Goal: Task Accomplishment & Management: Manage account settings

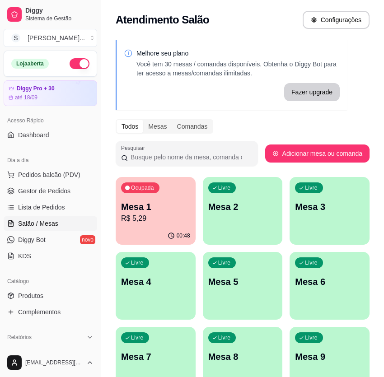
click at [157, 201] on p "Mesa 1" at bounding box center [155, 207] width 69 height 13
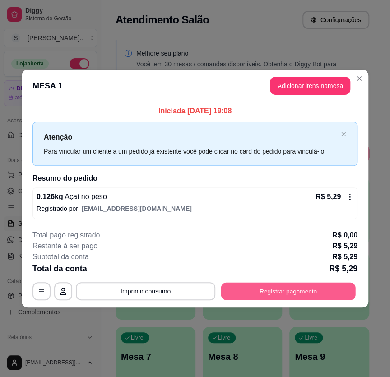
click at [271, 296] on button "Registrar pagamento" at bounding box center [288, 292] width 135 height 18
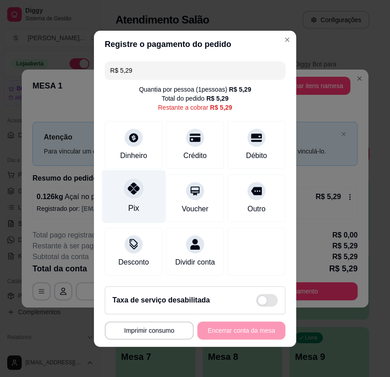
click at [140, 206] on div "Pix" at bounding box center [134, 196] width 64 height 53
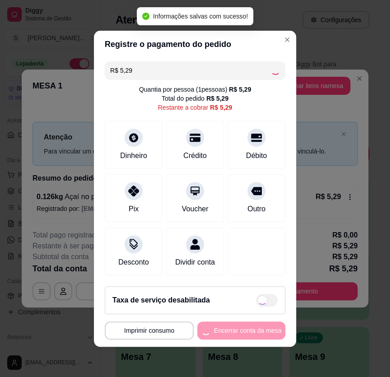
type input "R$ 0,00"
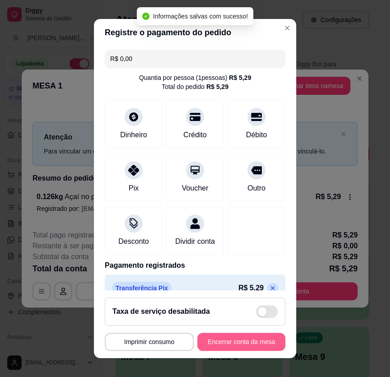
click at [239, 336] on button "Encerrar conta da mesa" at bounding box center [241, 342] width 88 height 18
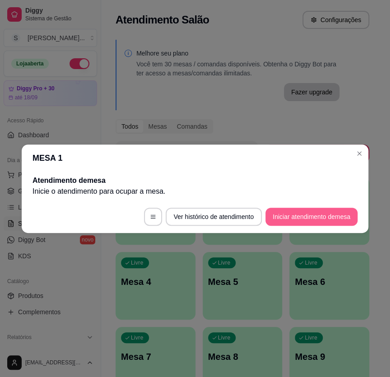
click at [298, 219] on button "Iniciar atendimento de mesa" at bounding box center [312, 217] width 92 height 18
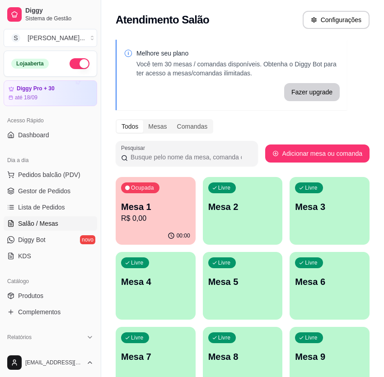
click at [177, 220] on p "R$ 0,00" at bounding box center [155, 218] width 69 height 11
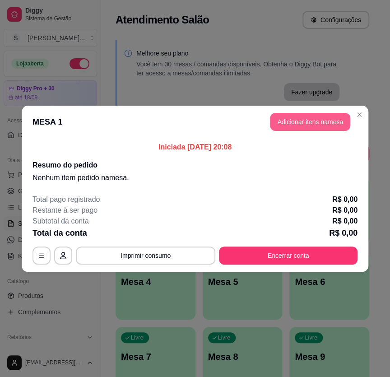
click at [281, 120] on button "Adicionar itens na mesa" at bounding box center [310, 122] width 80 height 18
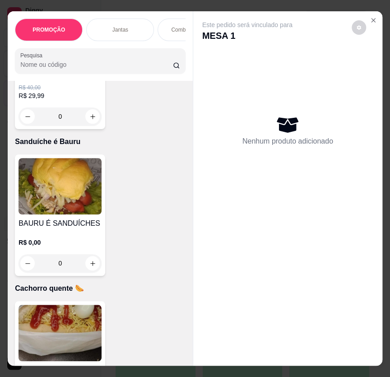
scroll to position [3121, 0]
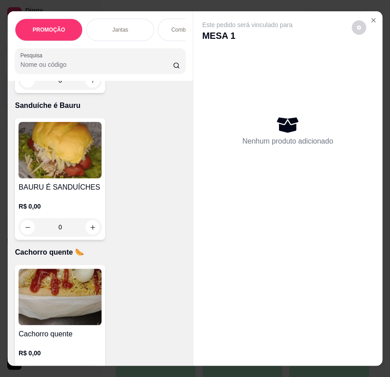
click at [75, 215] on div "R$ 0,00 0" at bounding box center [60, 219] width 83 height 34
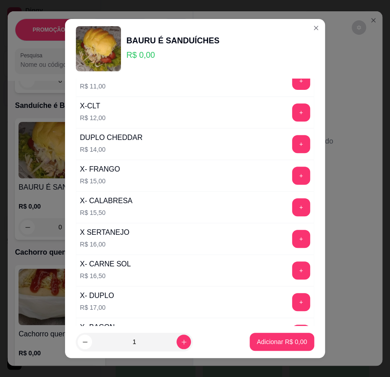
scroll to position [123, 0]
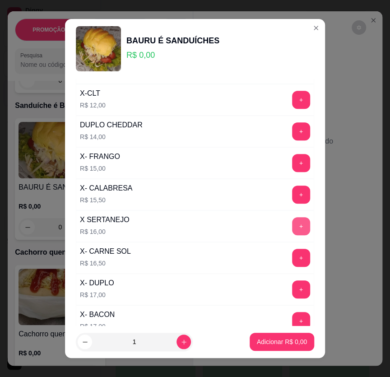
click at [292, 225] on button "+" at bounding box center [301, 226] width 18 height 18
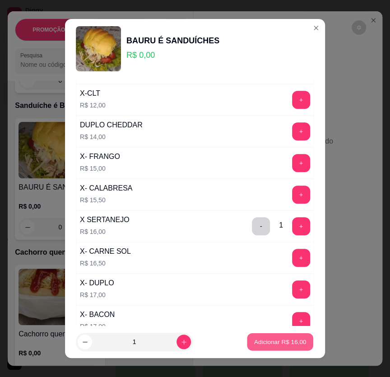
click at [289, 343] on p "Adicionar R$ 16,00" at bounding box center [280, 342] width 52 height 9
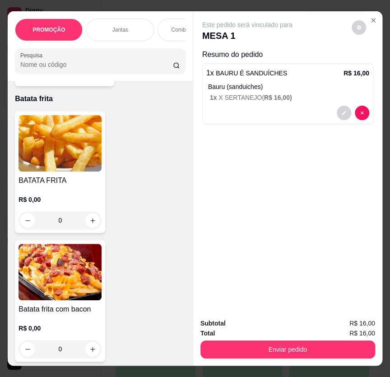
scroll to position [3819, 0]
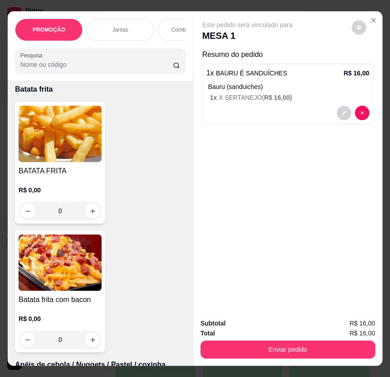
click at [63, 193] on p "R$ 0,00" at bounding box center [60, 190] width 83 height 9
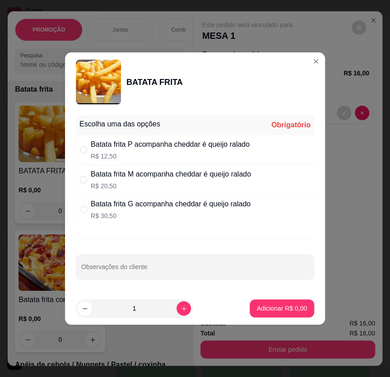
click at [140, 184] on p "R$ 20,50" at bounding box center [171, 186] width 160 height 9
radio input "true"
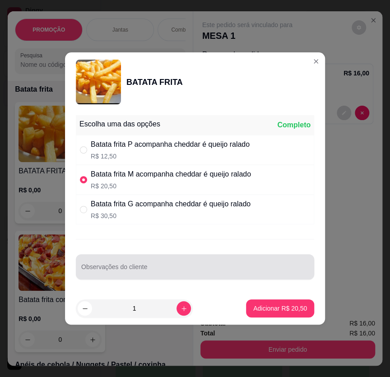
click at [117, 262] on div at bounding box center [195, 267] width 228 height 18
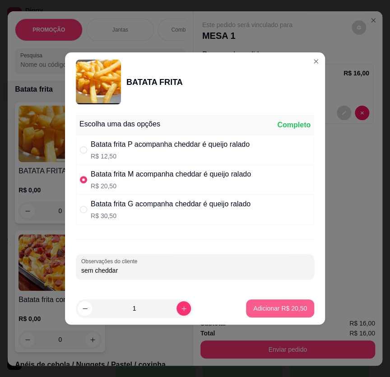
type input "sem cheddar"
click at [280, 308] on p "Adicionar R$ 20,50" at bounding box center [280, 308] width 54 height 9
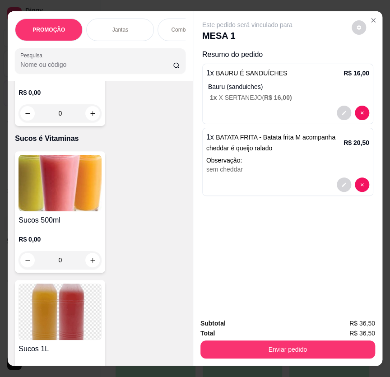
scroll to position [5257, 0]
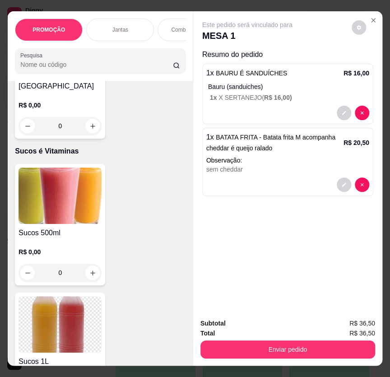
click at [62, 208] on img at bounding box center [60, 196] width 83 height 56
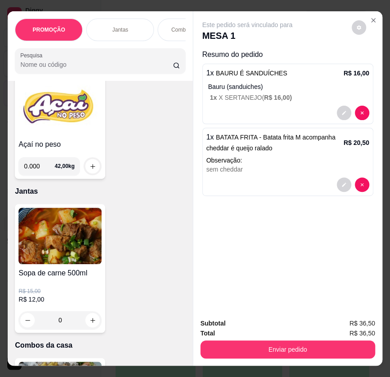
scroll to position [0, 0]
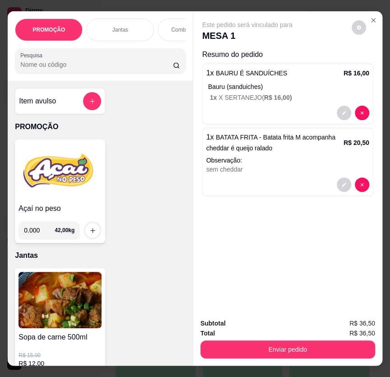
click at [19, 99] on h4 "Item avulso" at bounding box center [37, 101] width 37 height 11
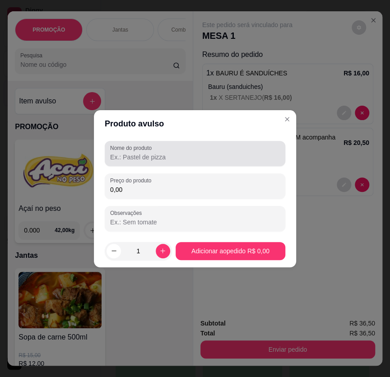
drag, startPoint x: 126, startPoint y: 163, endPoint x: 115, endPoint y: 161, distance: 10.9
click at [126, 163] on div "Nome do produto" at bounding box center [195, 153] width 181 height 25
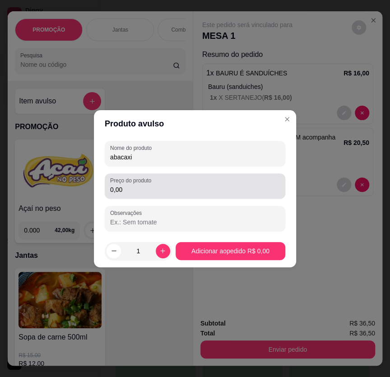
type input "abacaxi"
click at [139, 190] on input "0,00" at bounding box center [195, 189] width 170 height 9
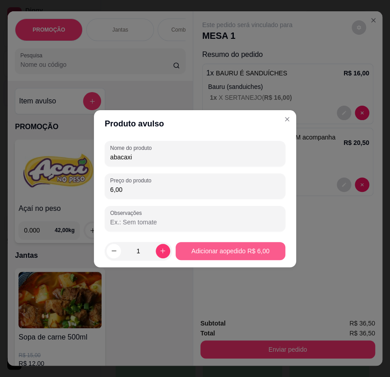
type input "6,00"
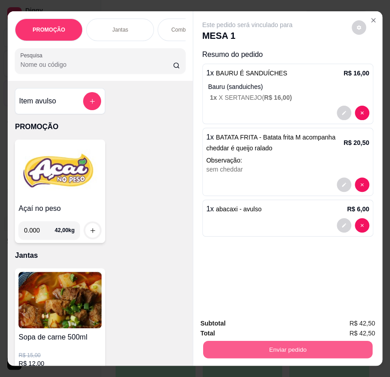
click at [302, 345] on button "Enviar pedido" at bounding box center [287, 350] width 169 height 18
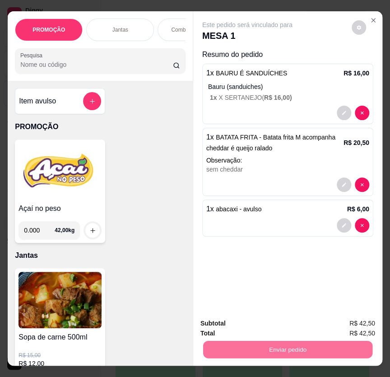
click at [277, 320] on button "Não registrar e enviar pedido" at bounding box center [257, 324] width 94 height 17
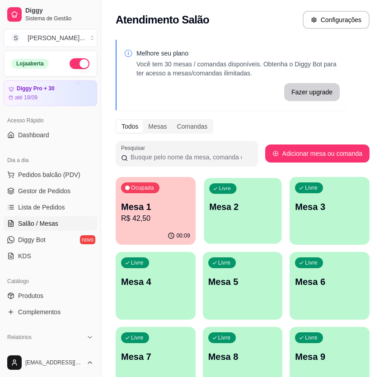
click at [230, 206] on p "Mesa 2" at bounding box center [242, 207] width 67 height 12
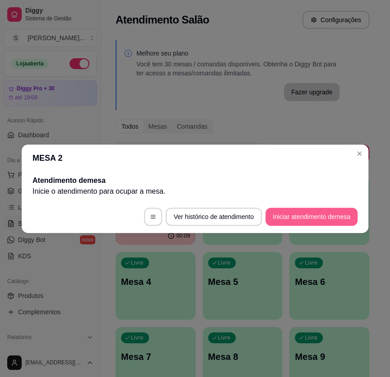
click at [303, 215] on button "Iniciar atendimento de mesa" at bounding box center [312, 217] width 92 height 18
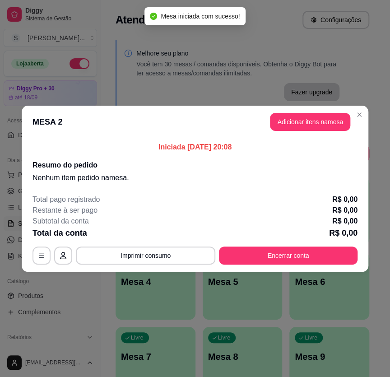
click at [306, 123] on button "Adicionar itens na mesa" at bounding box center [310, 122] width 80 height 18
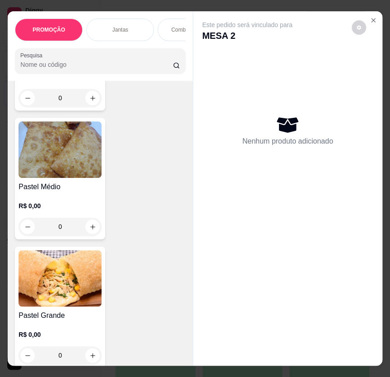
scroll to position [4271, 0]
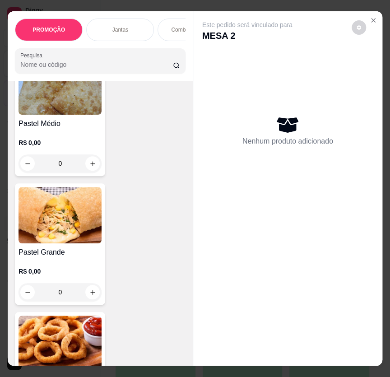
click at [65, 239] on img at bounding box center [60, 215] width 83 height 56
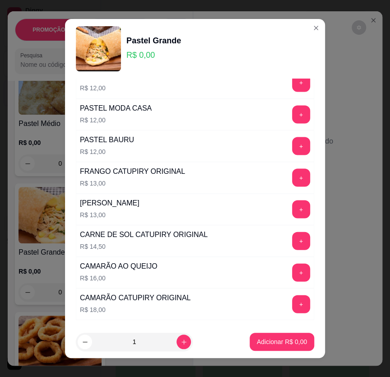
scroll to position [534, 0]
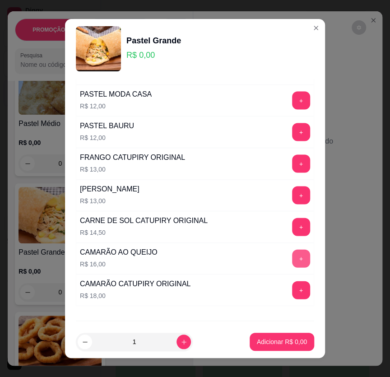
click at [292, 256] on button "+" at bounding box center [301, 258] width 18 height 18
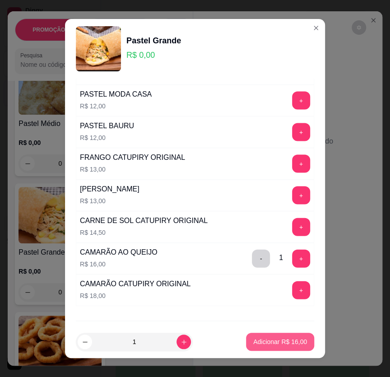
click at [284, 338] on p "Adicionar R$ 16,00" at bounding box center [280, 341] width 54 height 9
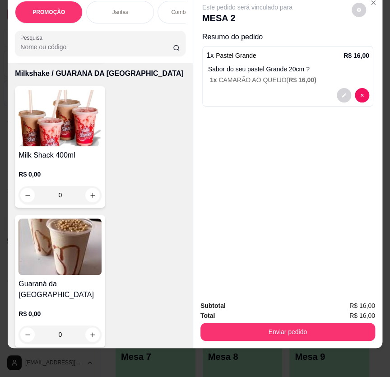
scroll to position [5020, 0]
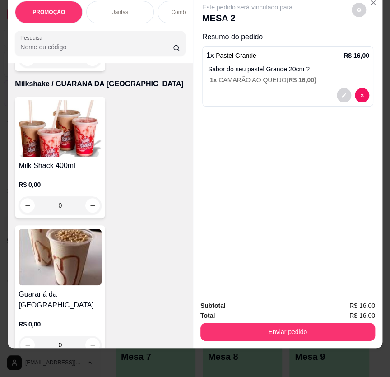
click at [76, 262] on img at bounding box center [60, 257] width 83 height 56
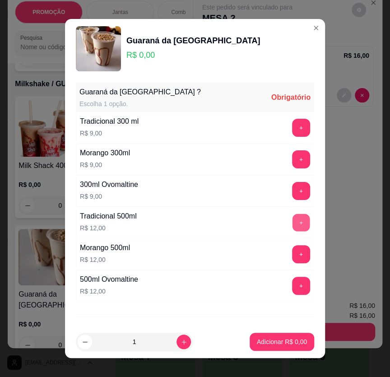
click at [293, 218] on button "+" at bounding box center [302, 223] width 18 height 18
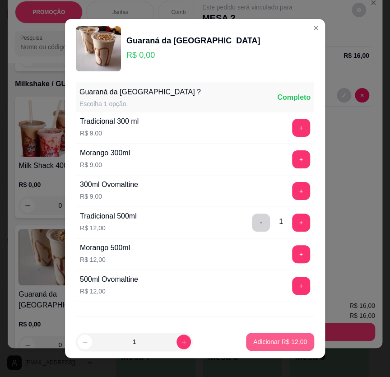
click at [289, 344] on p "Adicionar R$ 12,00" at bounding box center [280, 341] width 54 height 9
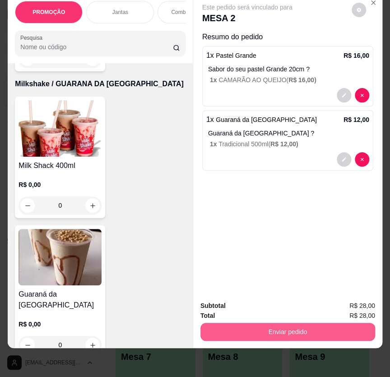
click at [331, 323] on button "Enviar pedido" at bounding box center [288, 332] width 175 height 18
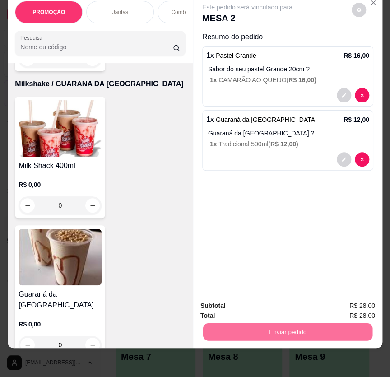
click at [255, 301] on button "Não registrar e enviar pedido" at bounding box center [256, 303] width 91 height 17
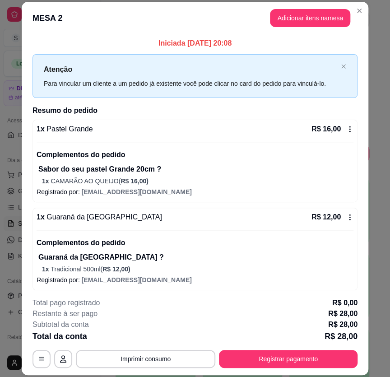
click at [163, 245] on p "Complementos do pedido" at bounding box center [195, 243] width 317 height 11
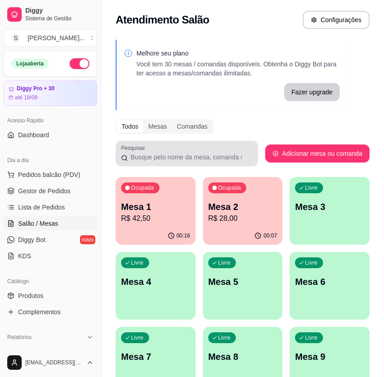
click at [211, 149] on div at bounding box center [186, 154] width 131 height 18
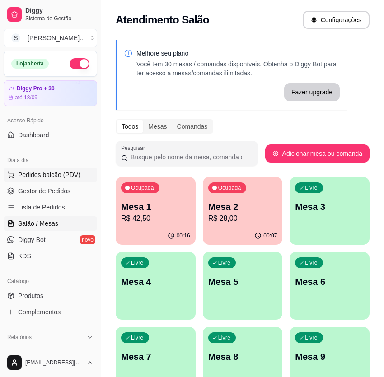
click at [50, 176] on span "Pedidos balcão (PDV)" at bounding box center [49, 174] width 62 height 9
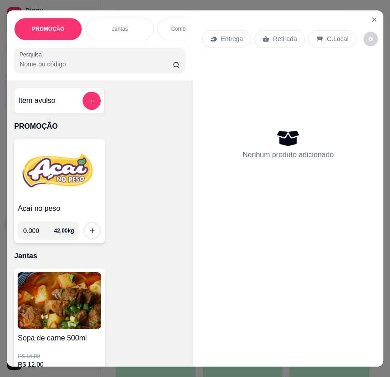
click at [49, 185] on img at bounding box center [60, 171] width 84 height 57
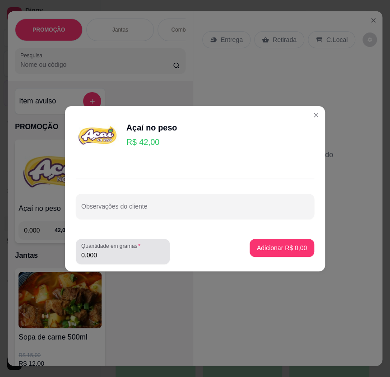
click at [140, 256] on input "0.000" at bounding box center [122, 255] width 83 height 9
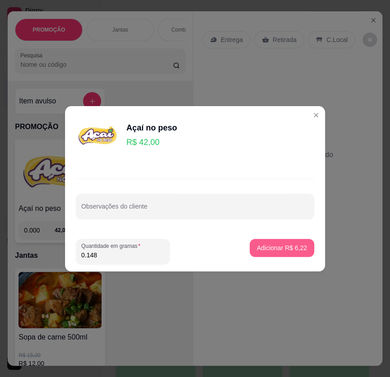
type input "0.148"
click at [267, 245] on p "Adicionar R$ 6,22" at bounding box center [282, 247] width 50 height 9
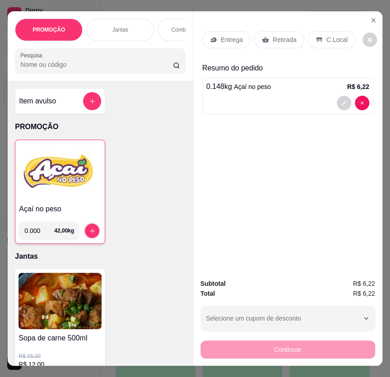
click at [81, 215] on h4 "Açaí no peso" at bounding box center [60, 209] width 82 height 11
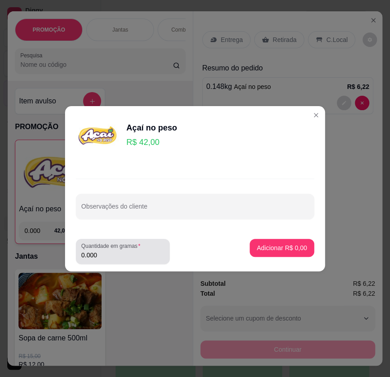
click at [108, 255] on input "0.000" at bounding box center [122, 255] width 83 height 9
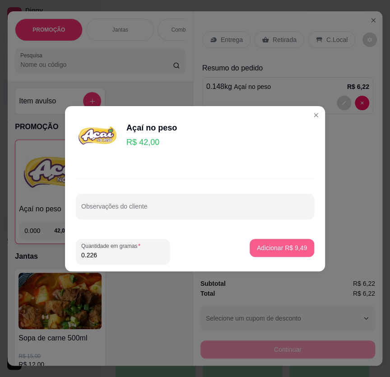
type input "0.226"
click at [288, 252] on button "Adicionar R$ 9,49" at bounding box center [282, 248] width 63 height 18
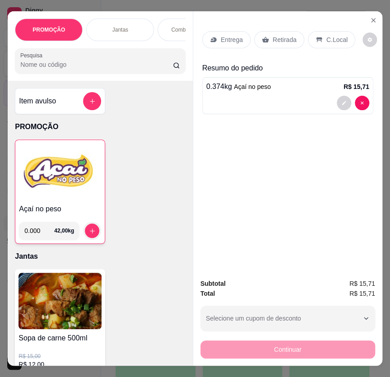
click at [327, 35] on p "C.Local" at bounding box center [337, 39] width 21 height 9
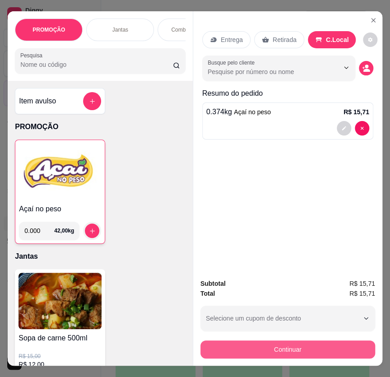
click at [301, 341] on button "Continuar" at bounding box center [288, 350] width 175 height 18
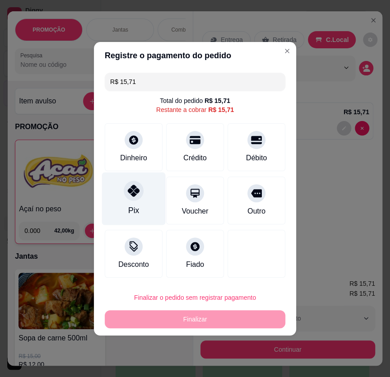
click at [145, 192] on div "Pix" at bounding box center [134, 198] width 64 height 53
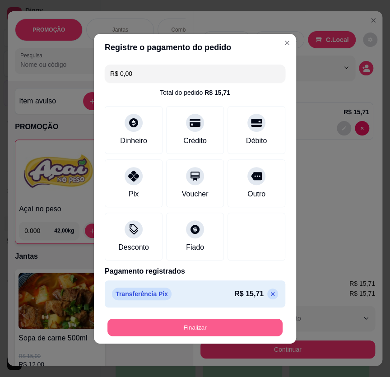
click at [207, 328] on button "Finalizar" at bounding box center [195, 327] width 175 height 18
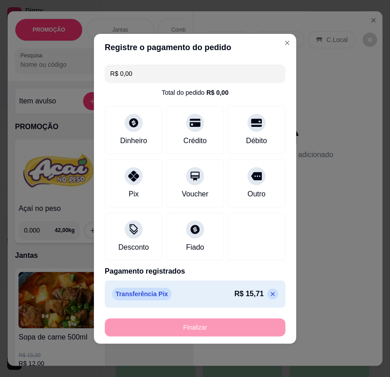
type input "-R$ 15,71"
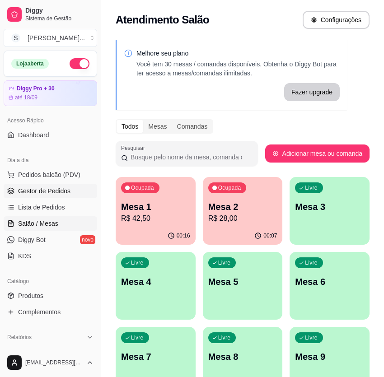
click at [62, 192] on span "Gestor de Pedidos" at bounding box center [44, 191] width 52 height 9
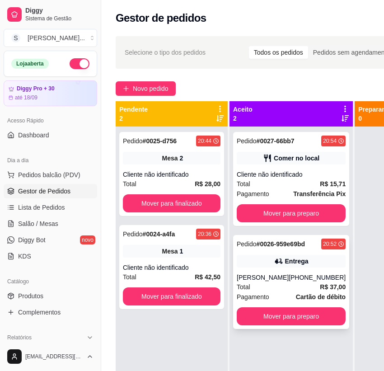
click at [299, 269] on div "Pedido # 0026-959e69bd 20:52 Entrega [PERSON_NAME] [PHONE_NUMBER] Total R$ 37,0…" at bounding box center [291, 282] width 116 height 94
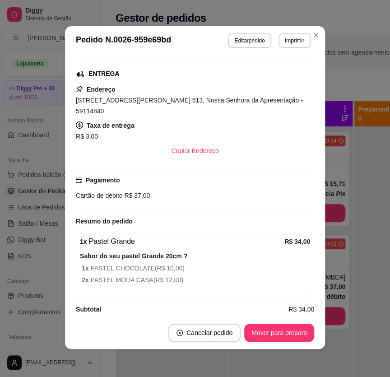
scroll to position [1, 0]
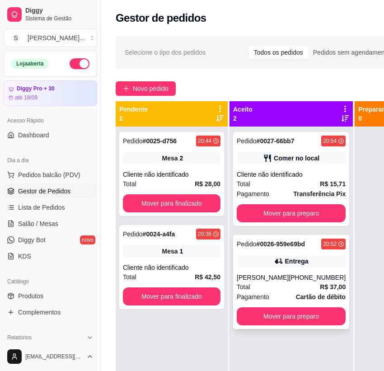
click at [300, 282] on div "[PHONE_NUMBER]" at bounding box center [317, 277] width 57 height 9
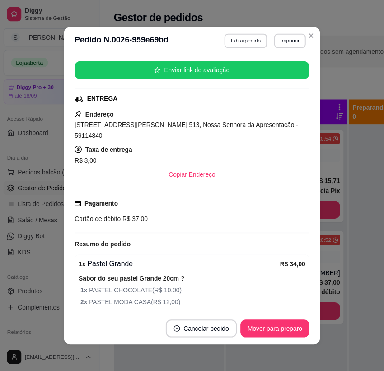
scroll to position [123, 0]
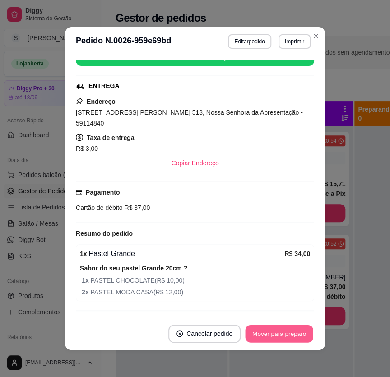
click at [295, 334] on button "Mover para preparo" at bounding box center [279, 334] width 68 height 18
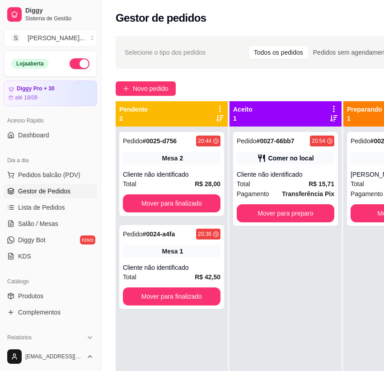
click at [289, 370] on div "Pedido # 0027-66bb7 20:54 Comer no local Cliente não identificado Total R$ 15,7…" at bounding box center [285, 311] width 112 height 371
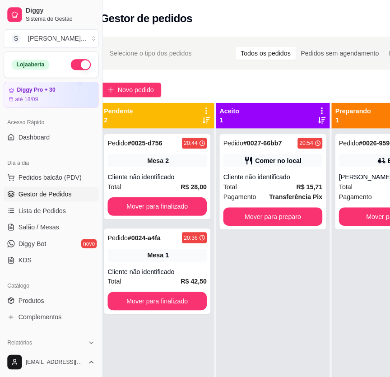
scroll to position [0, 0]
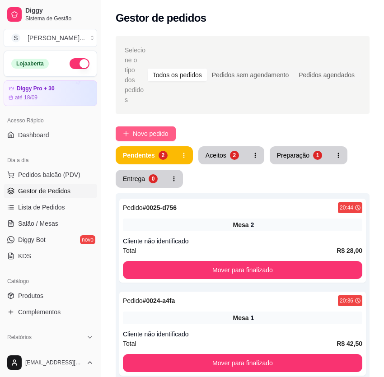
click at [158, 129] on span "Novo pedido" at bounding box center [151, 134] width 36 height 10
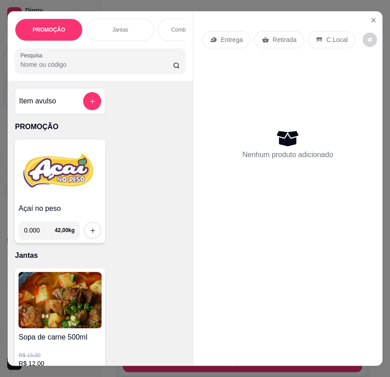
click at [77, 169] on img at bounding box center [60, 171] width 83 height 56
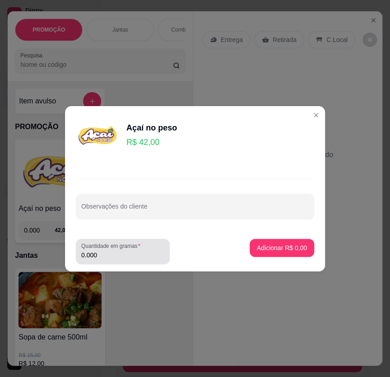
click at [117, 257] on input "0.000" at bounding box center [122, 255] width 83 height 9
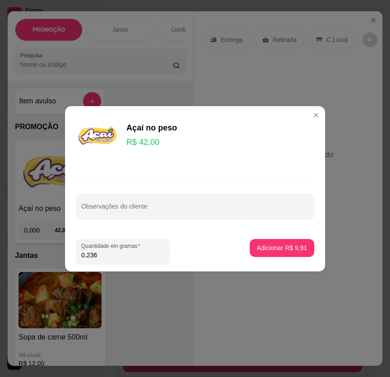
type input "0.236"
click at [283, 249] on p "Adicionar R$ 9,91" at bounding box center [282, 247] width 50 height 9
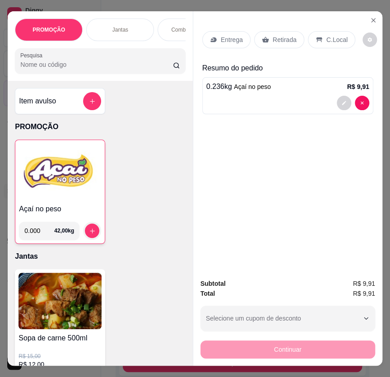
click at [273, 46] on div "Entrega Retirada C.Local" at bounding box center [287, 40] width 171 height 32
click at [273, 36] on p "Retirada" at bounding box center [285, 39] width 24 height 9
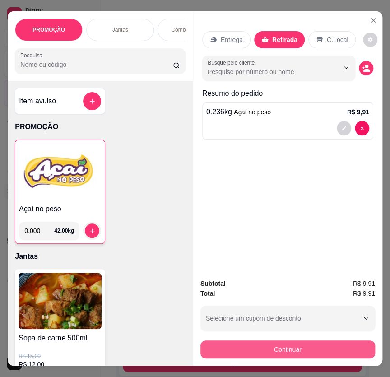
click at [317, 348] on button "Continuar" at bounding box center [288, 350] width 175 height 18
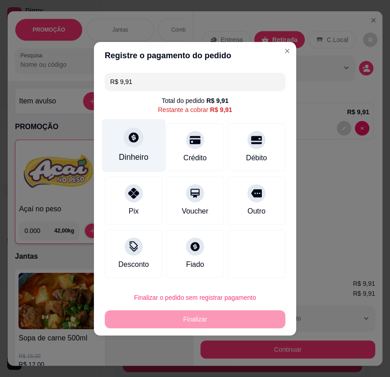
click at [137, 143] on div at bounding box center [134, 137] width 20 height 20
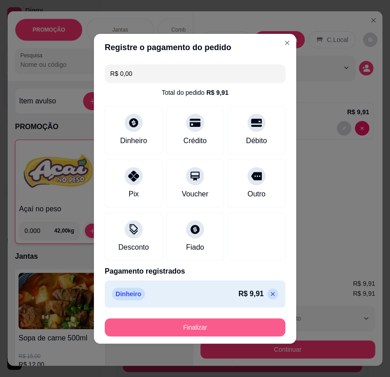
click at [238, 331] on button "Finalizar" at bounding box center [195, 327] width 181 height 18
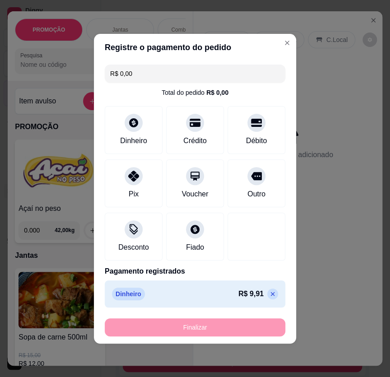
type input "-R$ 9,91"
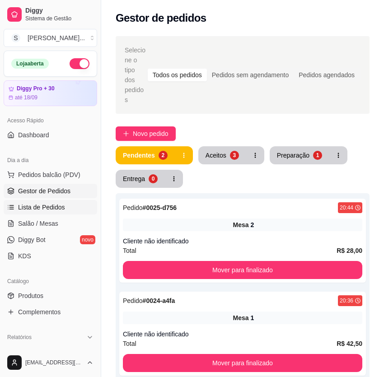
click at [61, 208] on span "Lista de Pedidos" at bounding box center [41, 207] width 47 height 9
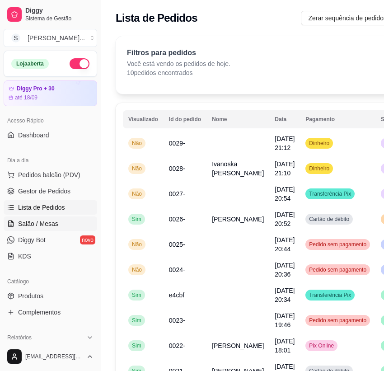
click at [42, 226] on span "Salão / Mesas" at bounding box center [38, 223] width 40 height 9
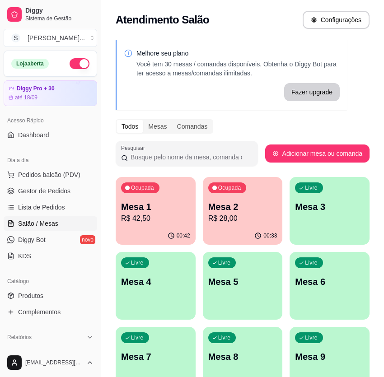
click at [170, 220] on p "R$ 42,50" at bounding box center [155, 218] width 69 height 11
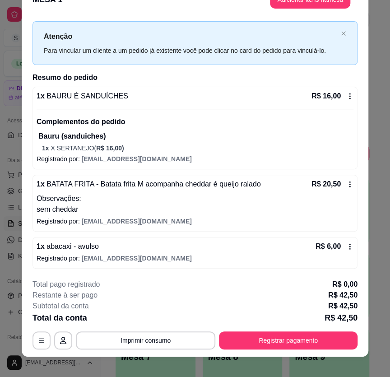
scroll to position [27, 0]
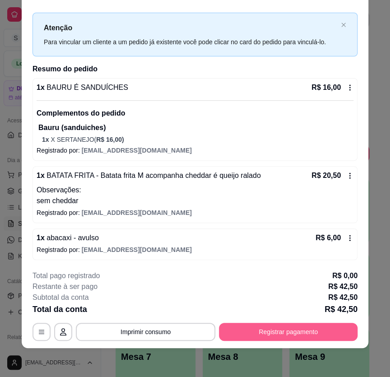
click at [274, 329] on button "Registrar pagamento" at bounding box center [288, 332] width 139 height 18
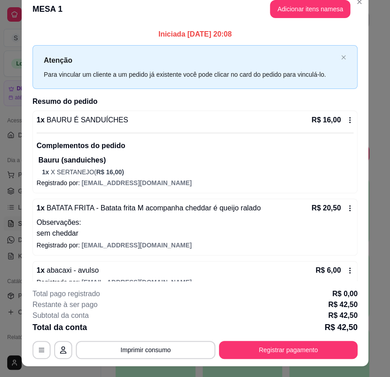
scroll to position [0, 0]
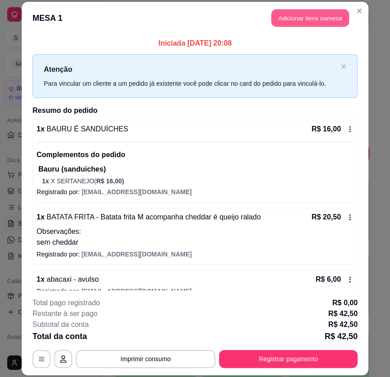
click at [322, 14] on button "Adicionar itens na mesa" at bounding box center [310, 18] width 78 height 18
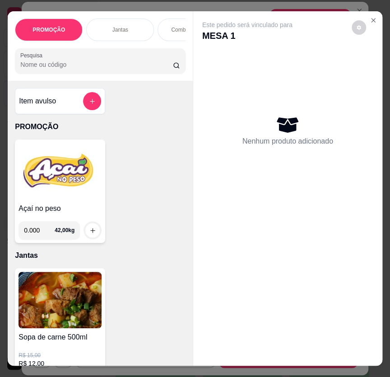
click at [66, 188] on img at bounding box center [60, 171] width 83 height 56
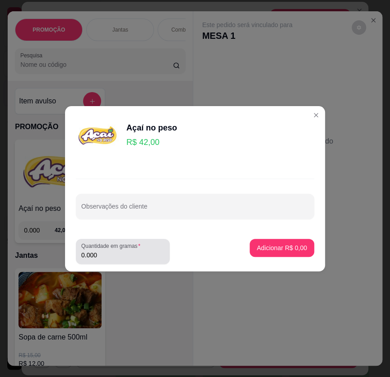
click at [129, 259] on input "0.000" at bounding box center [122, 255] width 83 height 9
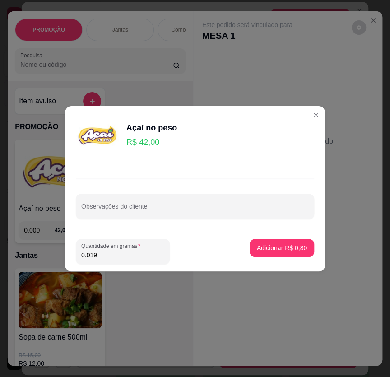
type input "0.192"
click at [268, 251] on p "Adicionar R$ 8,06" at bounding box center [281, 247] width 49 height 9
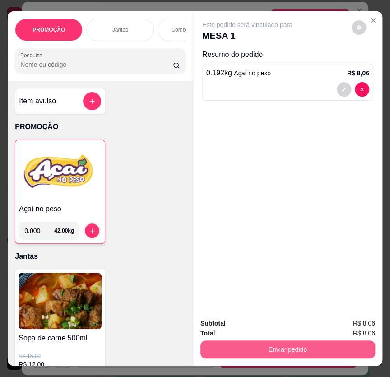
click at [312, 345] on button "Enviar pedido" at bounding box center [288, 350] width 175 height 18
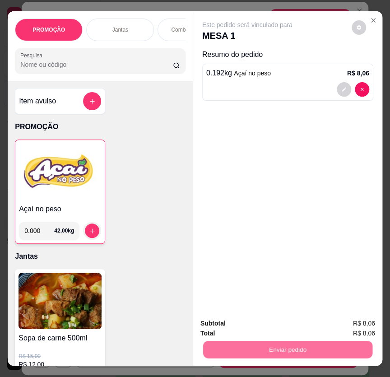
click at [282, 323] on button "Não registrar e enviar pedido" at bounding box center [256, 323] width 91 height 17
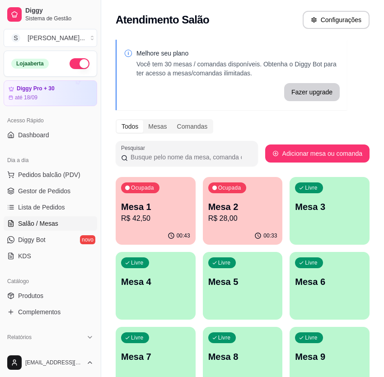
click at [226, 217] on p "R$ 28,00" at bounding box center [242, 218] width 69 height 11
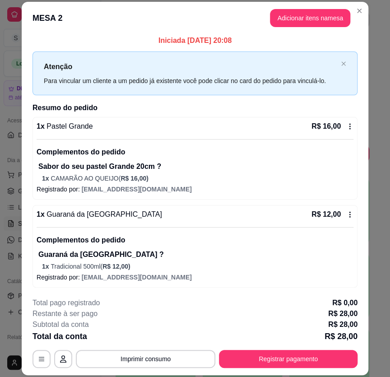
scroll to position [4, 0]
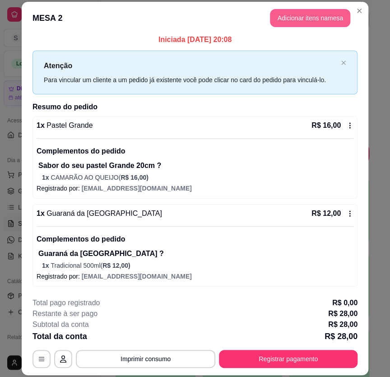
click at [308, 20] on button "Adicionar itens na mesa" at bounding box center [310, 18] width 80 height 18
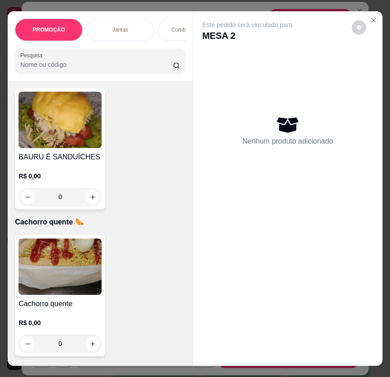
scroll to position [3121, 0]
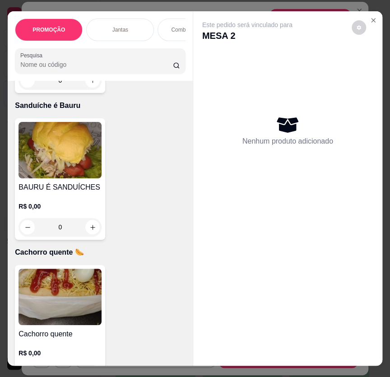
click at [68, 231] on div "0" at bounding box center [60, 227] width 83 height 18
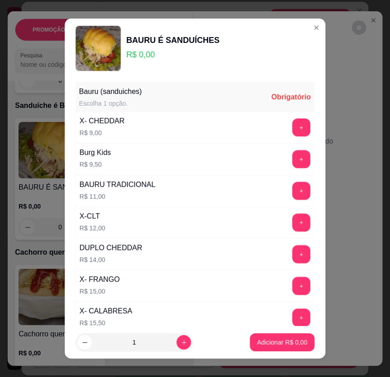
click at [69, 269] on div "Bauru (sanduiches) Escolha 1 opção. Obrigatório X- CHEDDAR R$ 9,00 + Burg Kids …" at bounding box center [195, 202] width 261 height 248
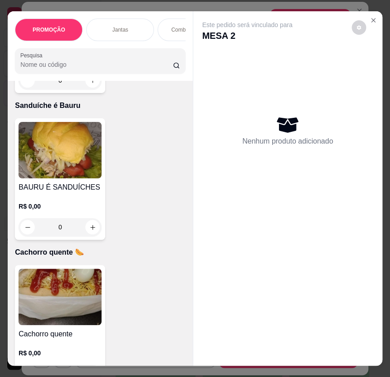
click at [49, 282] on img at bounding box center [60, 297] width 83 height 56
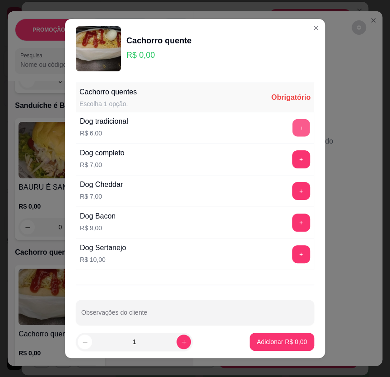
click at [293, 129] on button "+" at bounding box center [302, 128] width 18 height 18
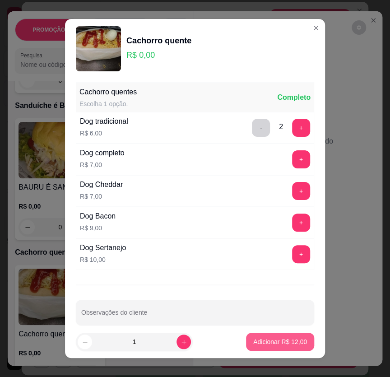
click at [273, 337] on p "Adicionar R$ 12,00" at bounding box center [280, 341] width 54 height 9
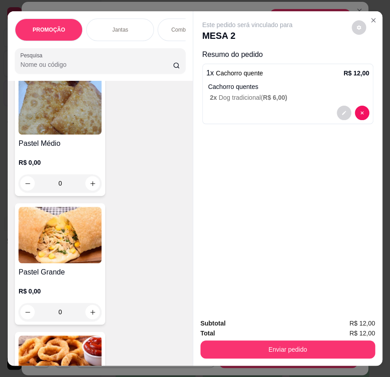
scroll to position [4230, 0]
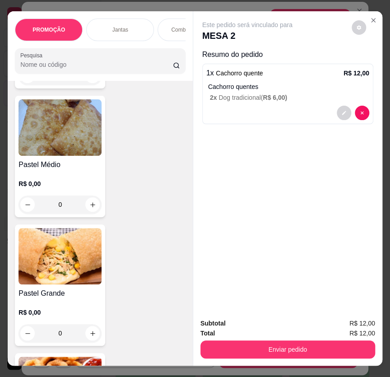
click at [66, 140] on img at bounding box center [60, 127] width 83 height 56
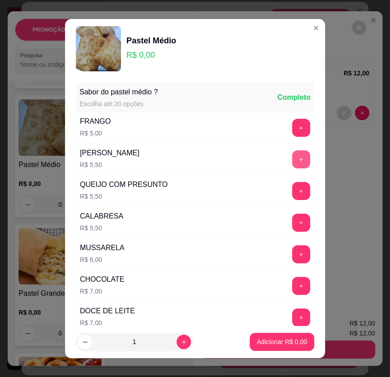
click at [292, 160] on button "+" at bounding box center [301, 159] width 18 height 18
click at [298, 333] on button "Adicionar R$ 5,50" at bounding box center [282, 342] width 65 height 18
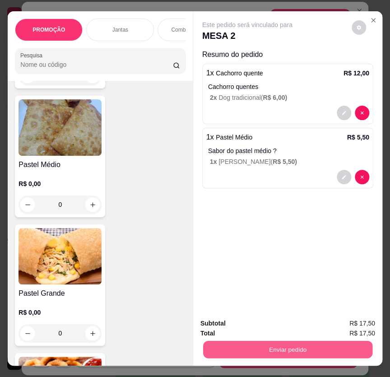
click at [318, 341] on button "Enviar pedido" at bounding box center [287, 350] width 169 height 18
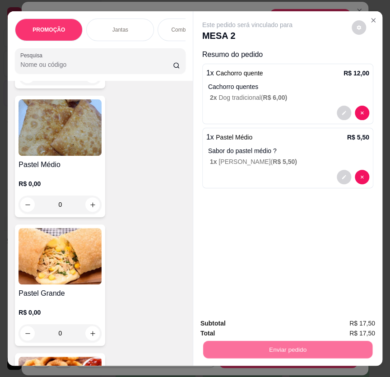
click at [265, 330] on button "Não registrar e enviar pedido" at bounding box center [257, 324] width 94 height 17
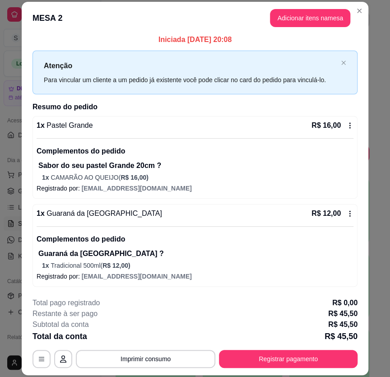
click at [169, 354] on button "Imprimir consumo" at bounding box center [146, 359] width 140 height 18
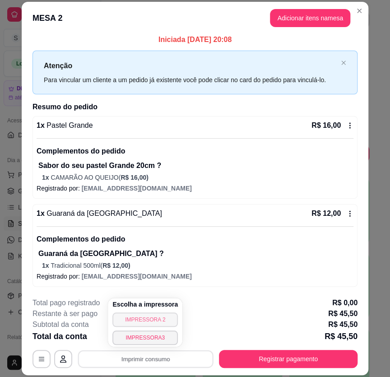
click at [154, 319] on button "IMPRESSORA 2" at bounding box center [145, 320] width 66 height 14
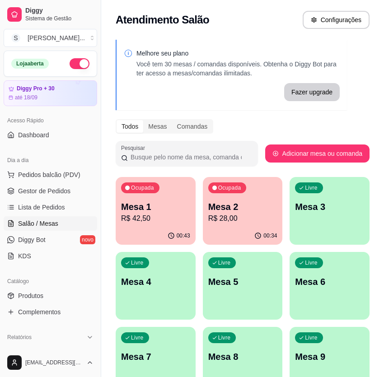
click at [172, 219] on p "R$ 42,50" at bounding box center [155, 218] width 69 height 11
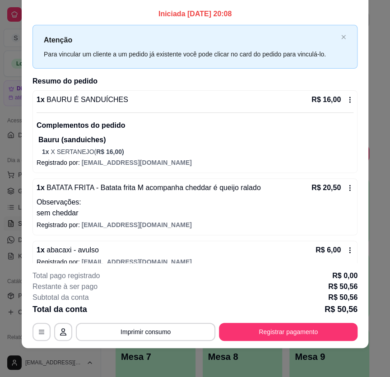
scroll to position [0, 0]
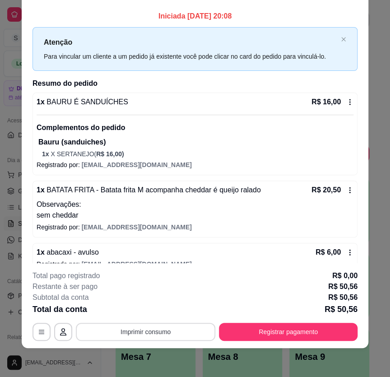
click at [166, 335] on button "Imprimir consumo" at bounding box center [146, 332] width 140 height 18
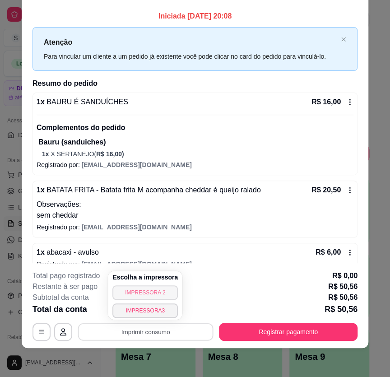
click at [157, 290] on button "IMPRESSORA 2" at bounding box center [145, 293] width 66 height 14
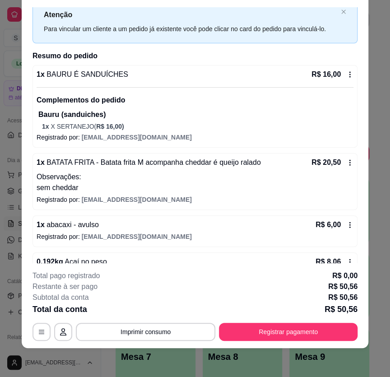
scroll to position [41, 0]
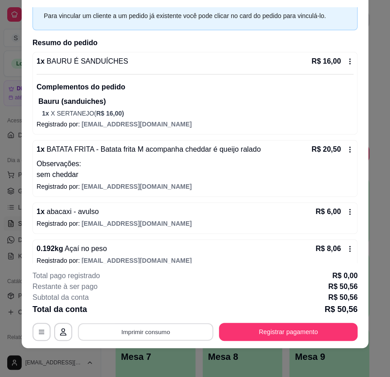
click at [161, 333] on button "Imprimir consumo" at bounding box center [146, 332] width 136 height 18
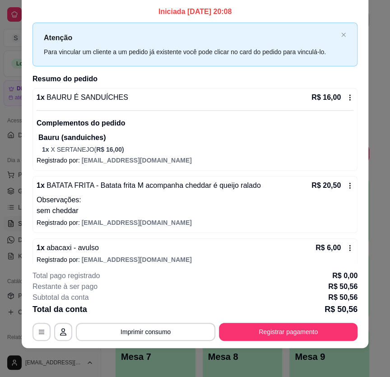
scroll to position [0, 0]
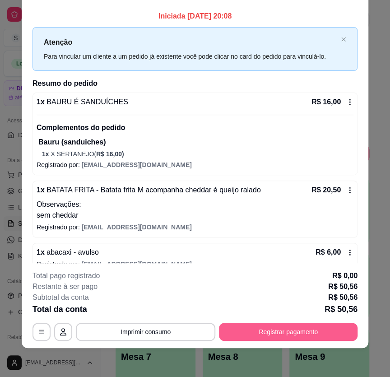
click at [298, 330] on button "Registrar pagamento" at bounding box center [288, 332] width 139 height 18
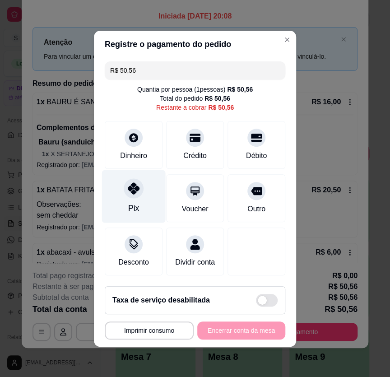
click at [119, 199] on div "Pix" at bounding box center [134, 196] width 64 height 53
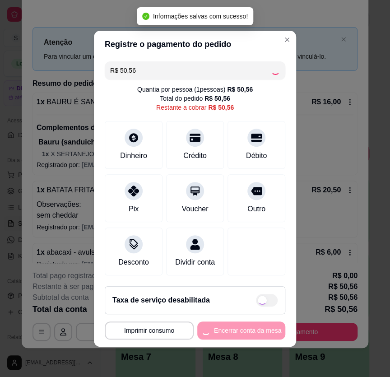
type input "R$ 0,00"
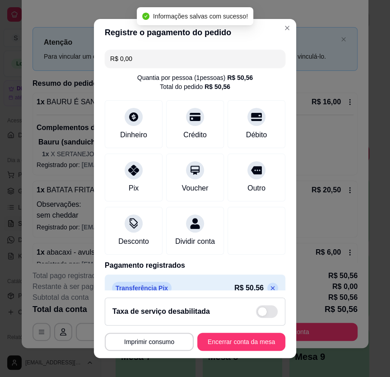
click at [244, 338] on button "Encerrar conta da mesa" at bounding box center [241, 342] width 88 height 18
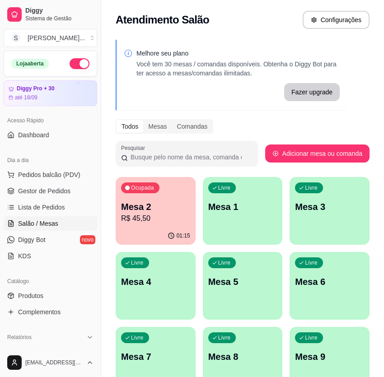
click at [150, 210] on p "Mesa 2" at bounding box center [155, 207] width 69 height 13
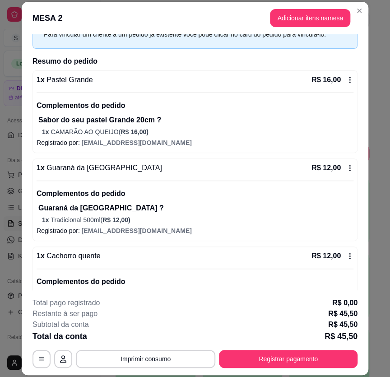
scroll to position [123, 0]
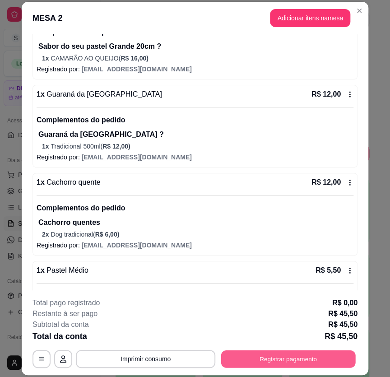
click at [281, 360] on button "Registrar pagamento" at bounding box center [288, 359] width 135 height 18
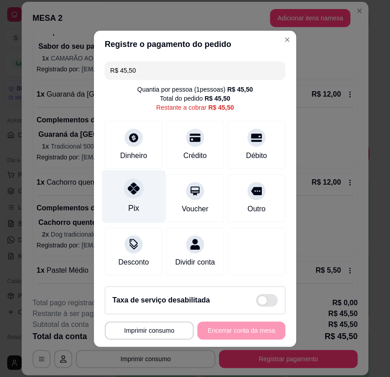
drag, startPoint x: 125, startPoint y: 201, endPoint x: 143, endPoint y: 219, distance: 25.6
click at [126, 201] on div "Pix" at bounding box center [134, 196] width 64 height 53
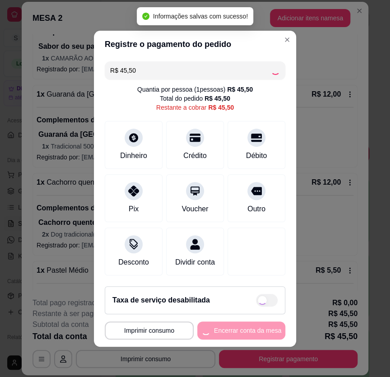
type input "R$ 0,00"
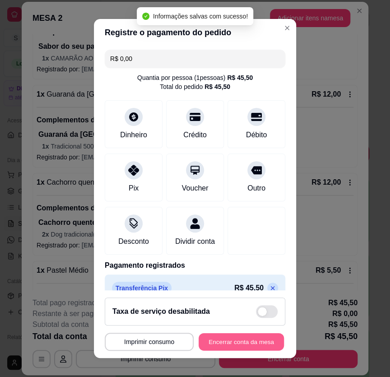
click at [234, 342] on button "Encerrar conta da mesa" at bounding box center [241, 342] width 85 height 18
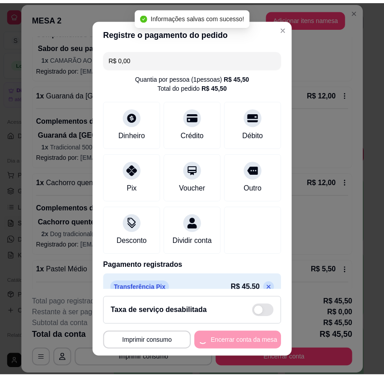
scroll to position [0, 0]
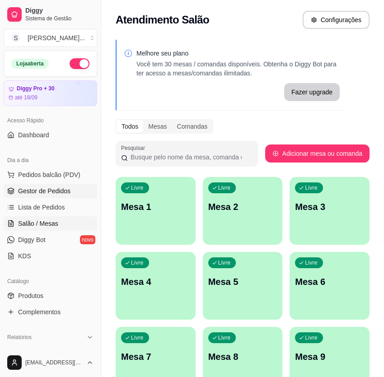
click at [15, 194] on link "Gestor de Pedidos" at bounding box center [51, 191] width 94 height 14
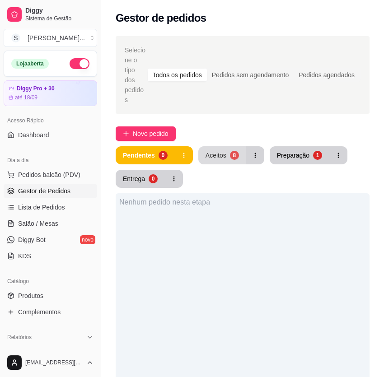
click at [237, 151] on div "8" at bounding box center [234, 155] width 9 height 9
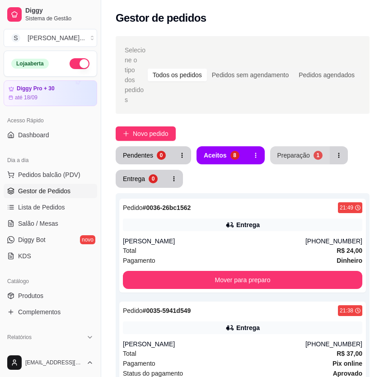
click at [288, 151] on div "Preparação" at bounding box center [293, 155] width 33 height 9
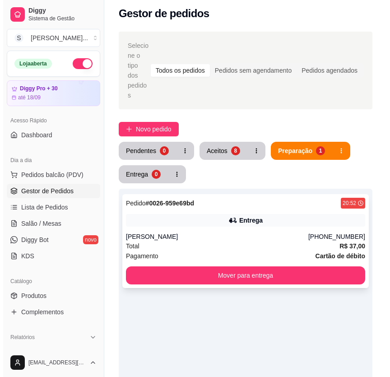
scroll to position [5, 0]
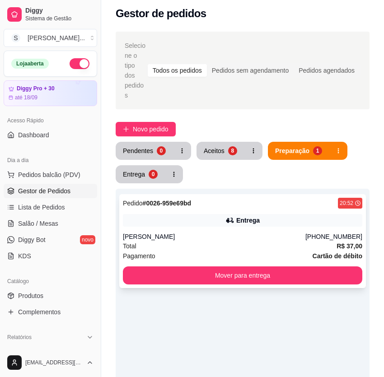
click at [277, 251] on div "Pagamento Cartão de débito" at bounding box center [242, 256] width 239 height 10
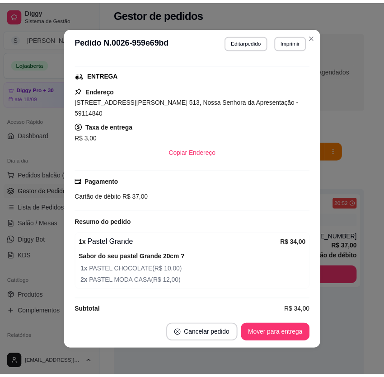
scroll to position [1, 0]
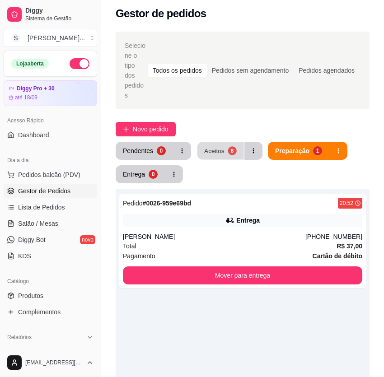
click at [222, 146] on div "Aceitos" at bounding box center [214, 150] width 20 height 9
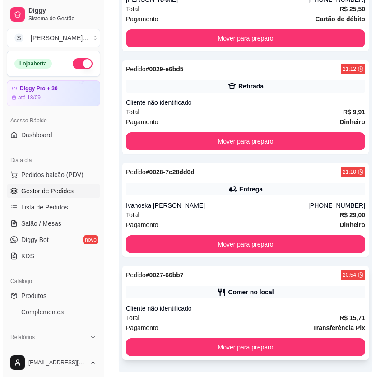
scroll to position [696, 0]
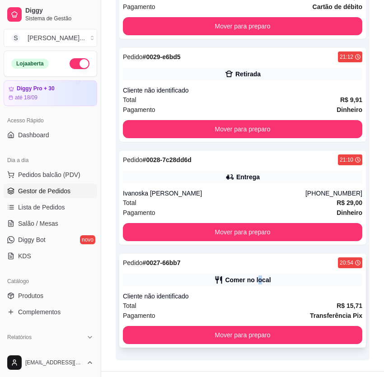
click at [260, 274] on div "Comer no local" at bounding box center [242, 280] width 239 height 13
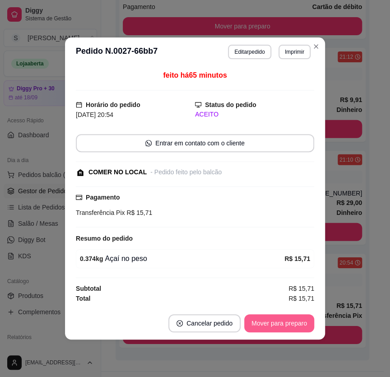
click at [298, 320] on button "Mover para preparo" at bounding box center [279, 323] width 70 height 18
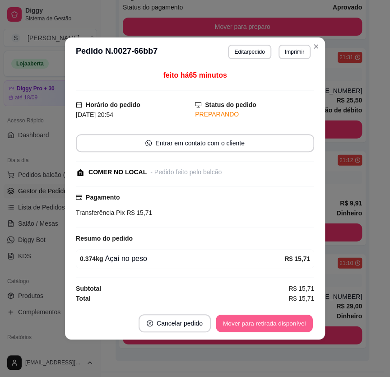
click at [298, 324] on button "Mover para retirada disponível" at bounding box center [264, 324] width 97 height 18
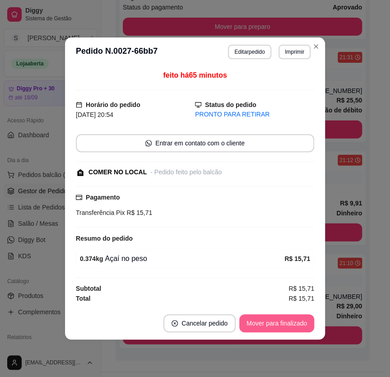
click at [301, 326] on button "Mover para finalizado" at bounding box center [276, 323] width 75 height 18
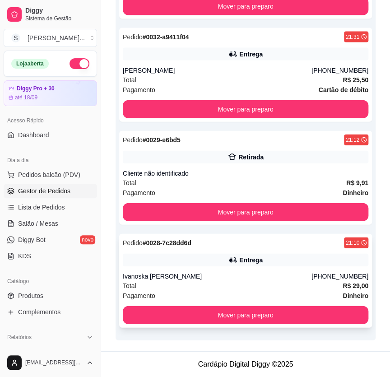
scroll to position [583, 0]
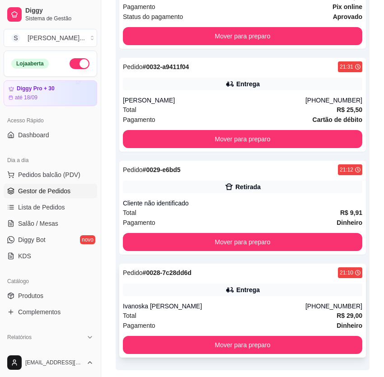
click at [348, 322] on strong "Dinheiro" at bounding box center [350, 325] width 26 height 7
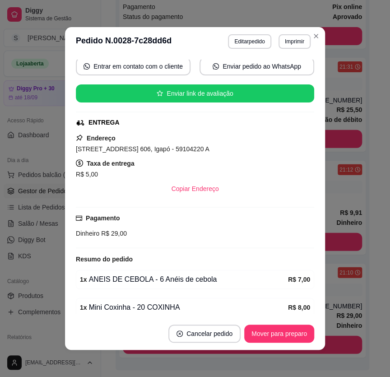
scroll to position [152, 0]
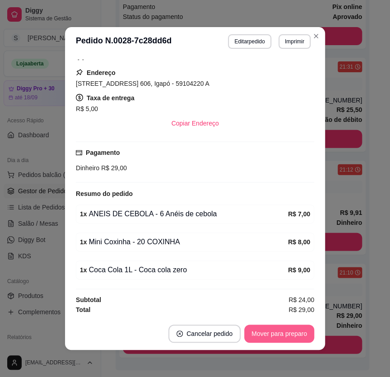
click at [283, 327] on button "Mover para preparo" at bounding box center [279, 334] width 70 height 18
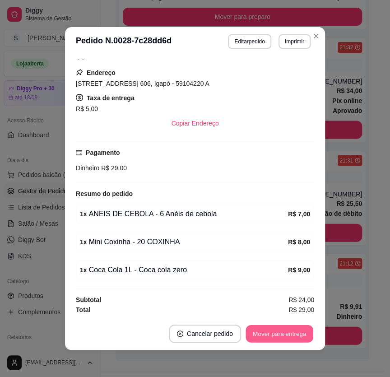
click at [281, 325] on button "Mover para entrega" at bounding box center [280, 334] width 68 height 18
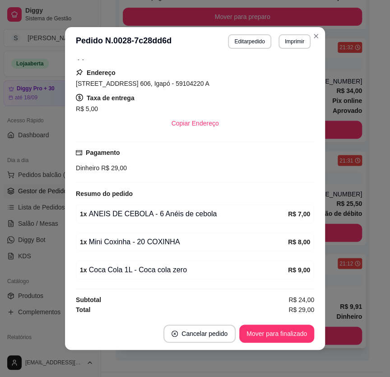
scroll to position [479, 0]
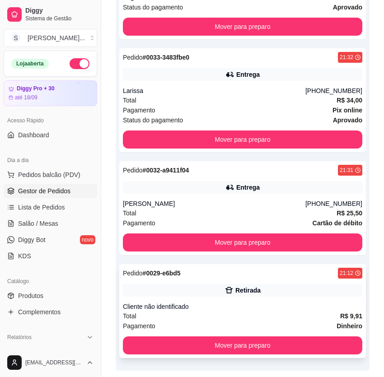
click at [299, 321] on div "Pagamento Dinheiro" at bounding box center [242, 326] width 239 height 10
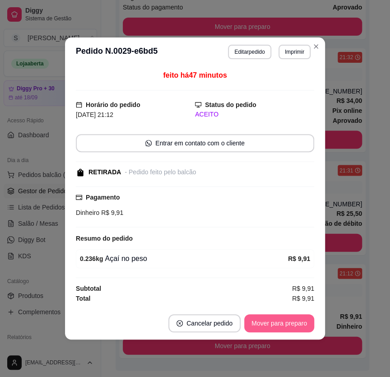
click at [295, 318] on button "Mover para preparo" at bounding box center [279, 323] width 70 height 18
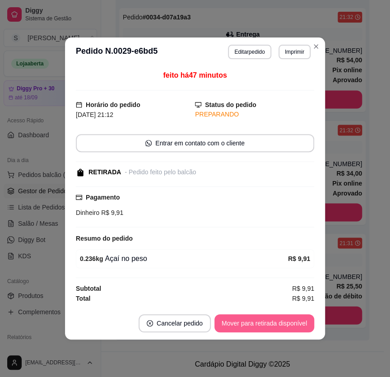
scroll to position [387, 0]
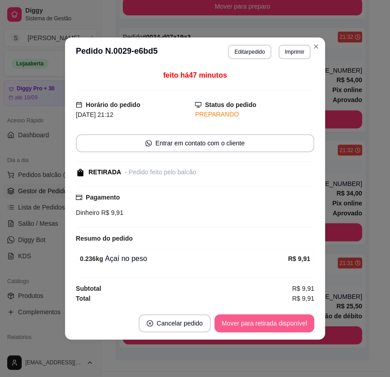
click at [295, 321] on button "Mover para retirada disponível" at bounding box center [265, 323] width 100 height 18
click at [298, 321] on button "Mover para finalizado" at bounding box center [276, 323] width 75 height 18
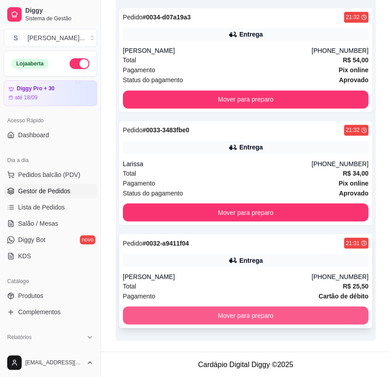
scroll to position [376, 0]
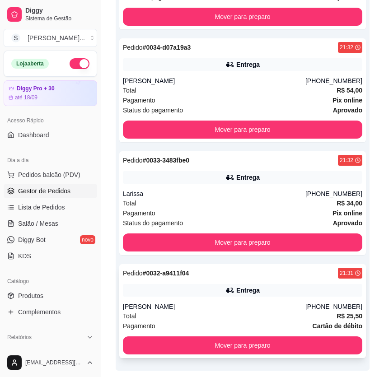
click at [323, 311] on div "Total R$ 25,50" at bounding box center [242, 316] width 239 height 10
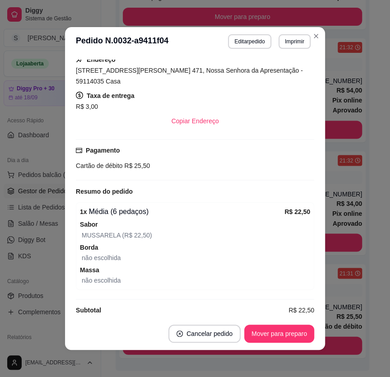
scroll to position [1, 0]
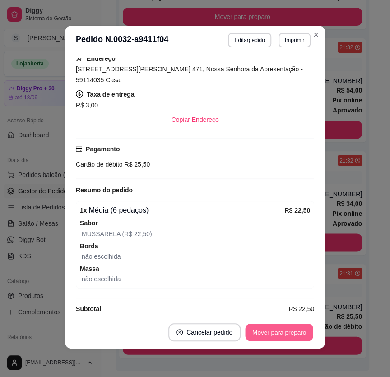
click at [283, 334] on button "Mover para preparo" at bounding box center [279, 333] width 68 height 18
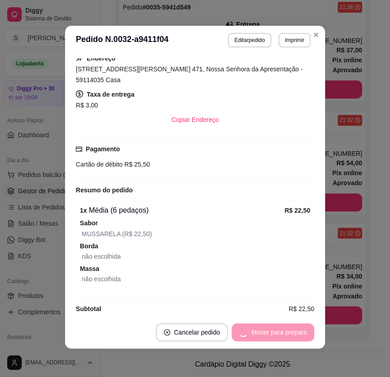
scroll to position [284, 0]
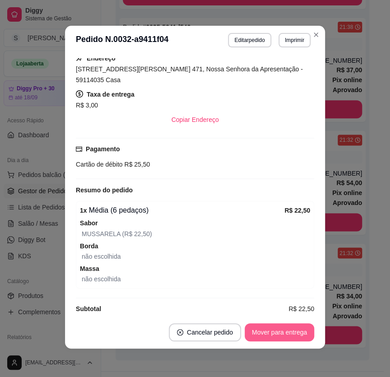
click at [275, 329] on button "Mover para entrega" at bounding box center [280, 332] width 70 height 18
click at [253, 329] on button "Mover para finalizado" at bounding box center [276, 332] width 75 height 18
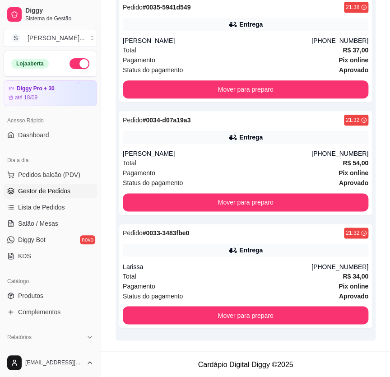
scroll to position [274, 0]
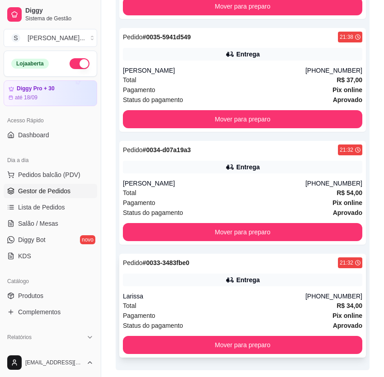
click at [301, 311] on div "Pagamento Pix online" at bounding box center [242, 316] width 239 height 10
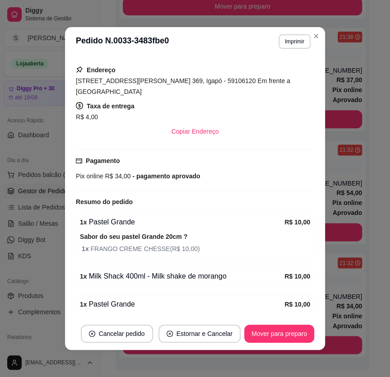
scroll to position [215, 0]
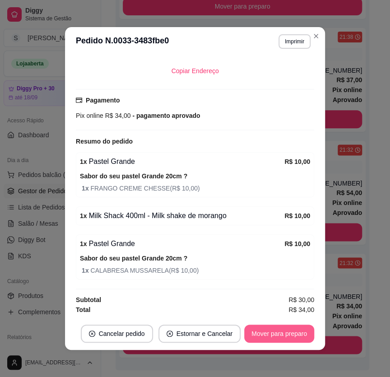
click at [293, 329] on button "Mover para preparo" at bounding box center [279, 334] width 70 height 18
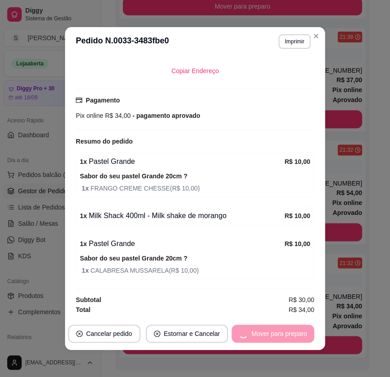
scroll to position [210, 0]
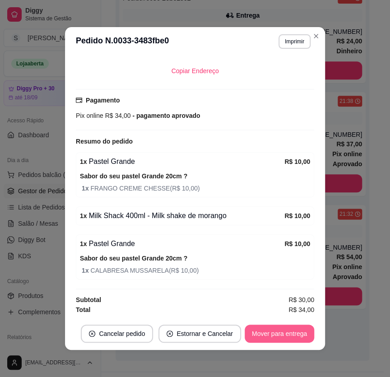
click at [295, 334] on button "Mover para entrega" at bounding box center [280, 334] width 70 height 18
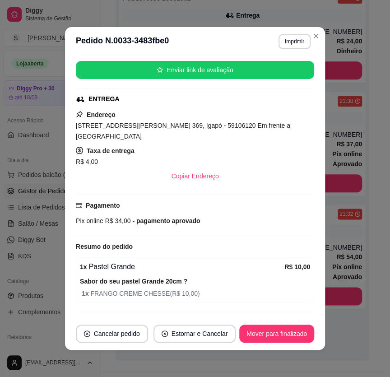
scroll to position [51, 0]
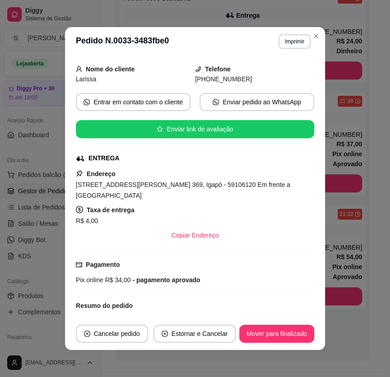
drag, startPoint x: 206, startPoint y: 80, endPoint x: 245, endPoint y: 81, distance: 38.4
click at [245, 81] on div "[PHONE_NUMBER]" at bounding box center [254, 79] width 119 height 10
copy span "9417-4376"
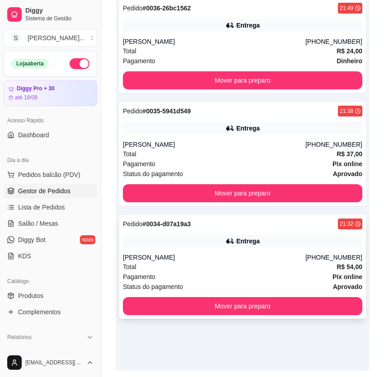
click at [243, 262] on div "Total R$ 54,00" at bounding box center [242, 267] width 239 height 10
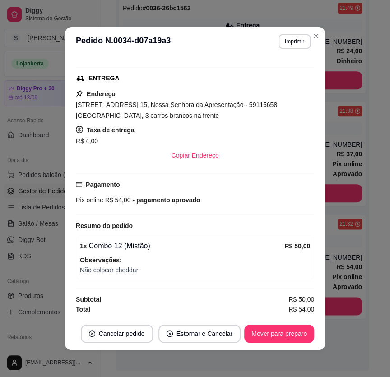
scroll to position [1, 0]
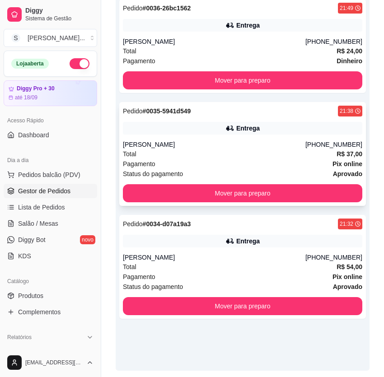
click at [286, 159] on div "Pagamento Pix online" at bounding box center [242, 164] width 239 height 10
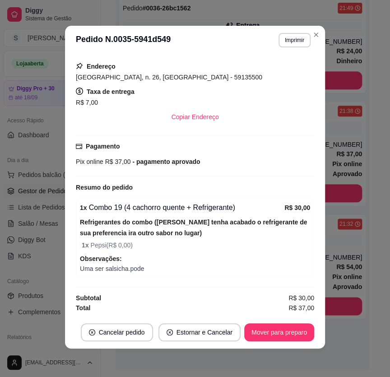
click at [280, 332] on button "Mover para preparo" at bounding box center [279, 332] width 70 height 18
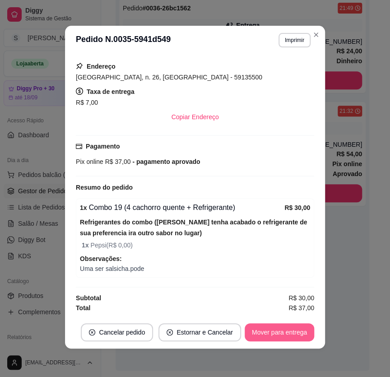
click at [285, 332] on button "Mover para entrega" at bounding box center [280, 332] width 70 height 18
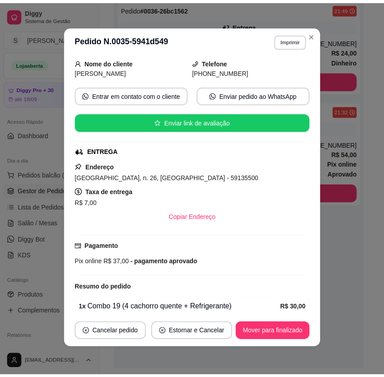
scroll to position [0, 0]
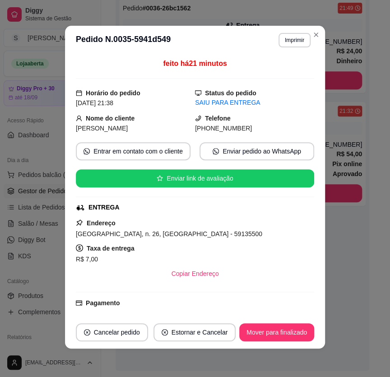
drag, startPoint x: 238, startPoint y: 130, endPoint x: 258, endPoint y: 131, distance: 20.4
click at [258, 131] on div "[PHONE_NUMBER]" at bounding box center [254, 128] width 119 height 10
copy span "9223-8251"
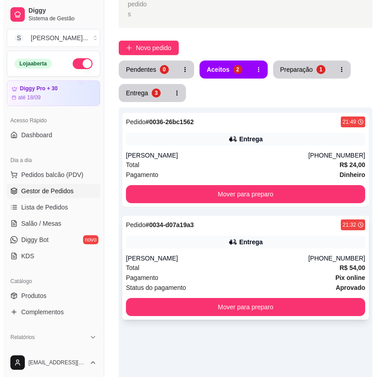
scroll to position [77, 0]
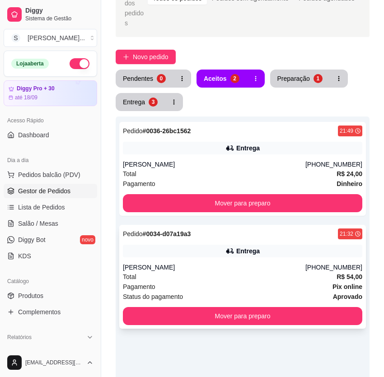
click at [257, 247] on div "Entrega" at bounding box center [247, 251] width 23 height 9
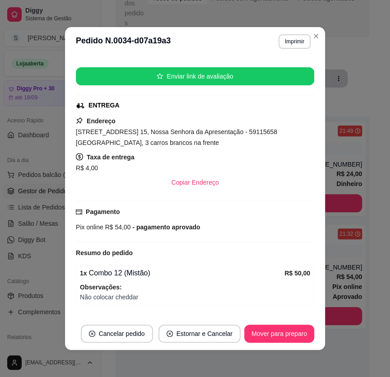
scroll to position [123, 0]
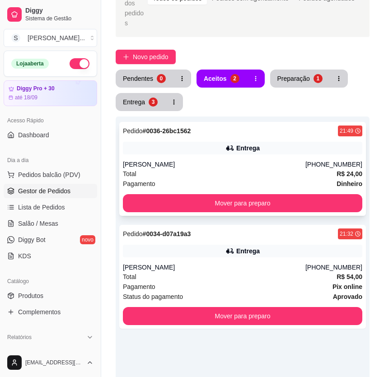
click at [296, 138] on div "Pedido # 0036-26bc1562 21:49 Entrega [PERSON_NAME] [PHONE_NUMBER] Total R$ 24,0…" at bounding box center [242, 169] width 247 height 94
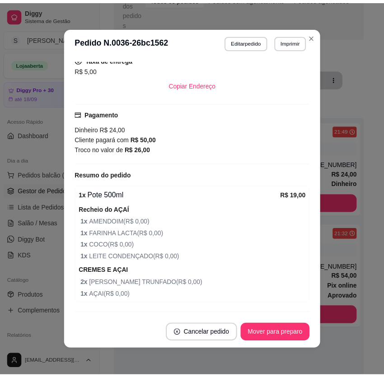
scroll to position [205, 0]
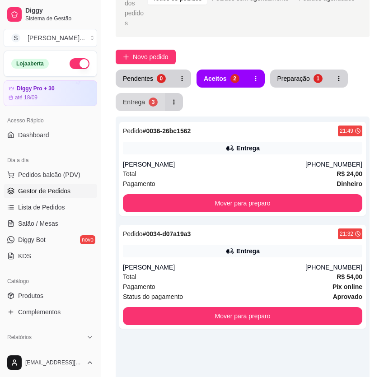
click at [139, 93] on button "Entrega 3" at bounding box center [140, 102] width 49 height 18
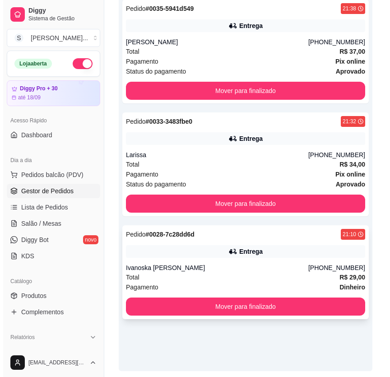
scroll to position [200, 0]
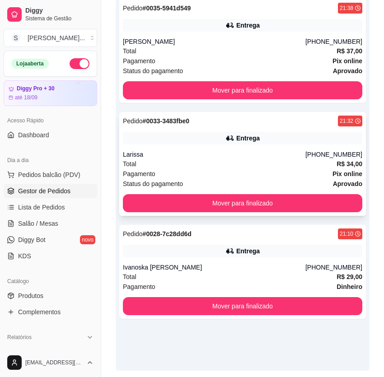
click at [295, 159] on div "Total R$ 34,00" at bounding box center [242, 164] width 239 height 10
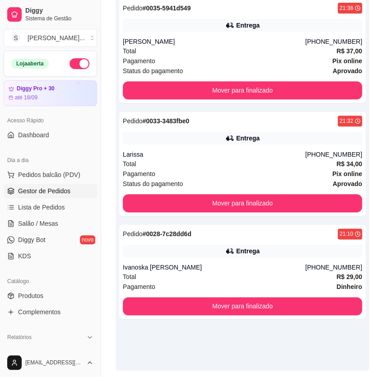
scroll to position [205, 0]
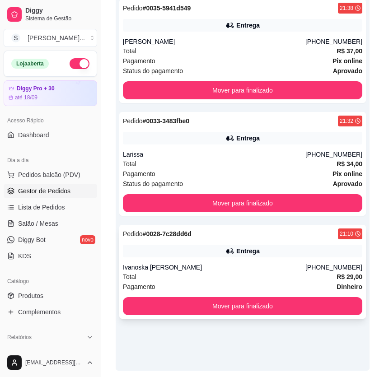
click at [306, 272] on div "Total R$ 29,00" at bounding box center [242, 277] width 239 height 10
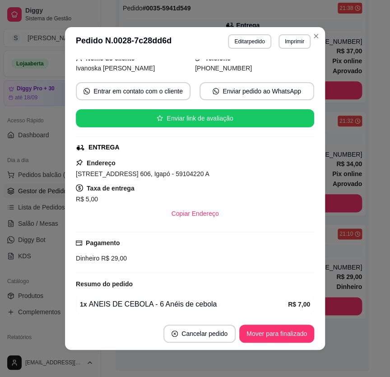
scroll to position [152, 0]
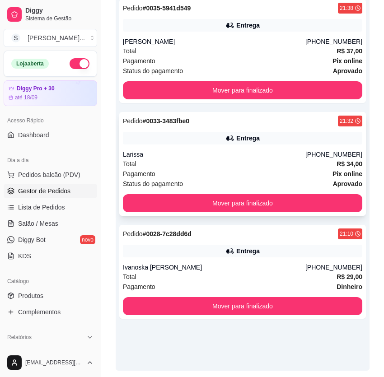
click at [325, 159] on div "Total R$ 34,00" at bounding box center [242, 164] width 239 height 10
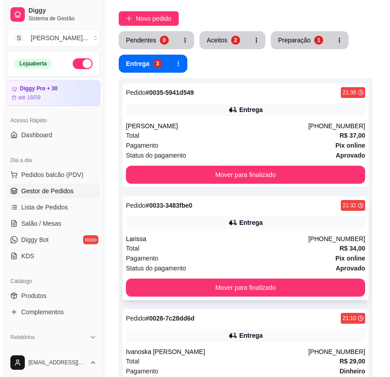
scroll to position [77, 0]
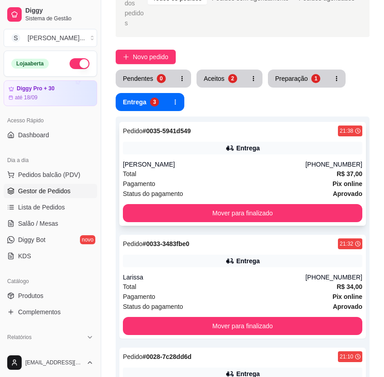
click at [305, 160] on div "[PERSON_NAME]" at bounding box center [214, 164] width 183 height 9
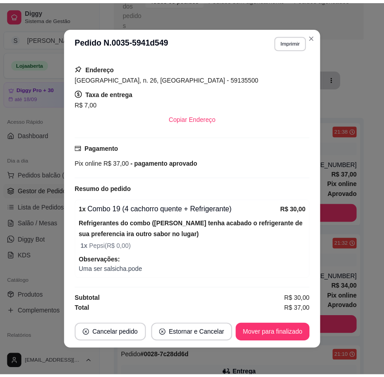
scroll to position [1, 0]
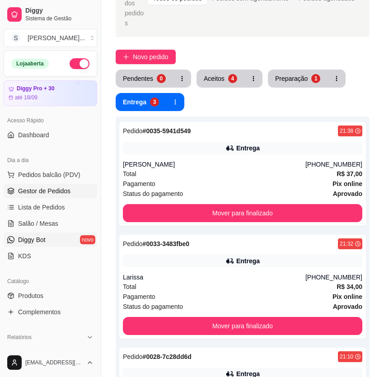
drag, startPoint x: 386, startPoint y: 211, endPoint x: 77, endPoint y: 237, distance: 310.6
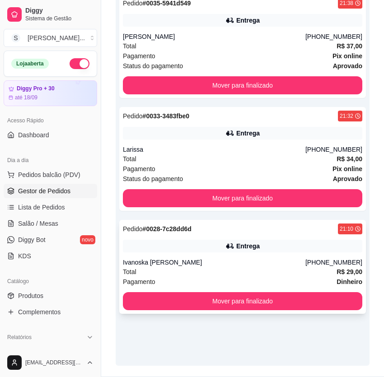
scroll to position [210, 0]
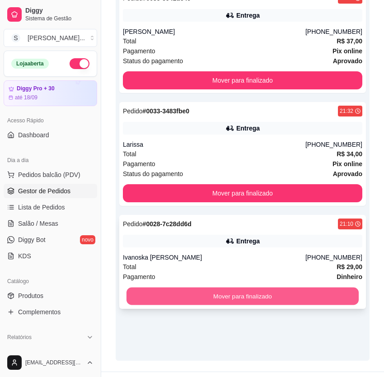
click at [298, 288] on button "Mover para finalizado" at bounding box center [242, 297] width 232 height 18
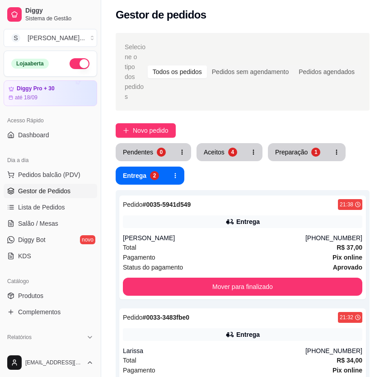
scroll to position [0, 0]
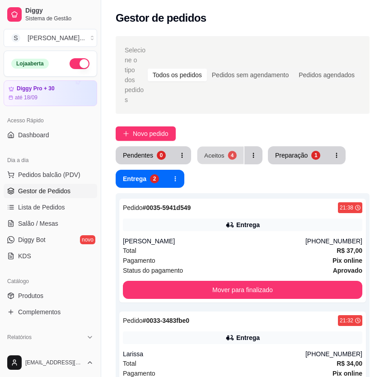
click at [209, 151] on div "Aceitos" at bounding box center [214, 155] width 20 height 9
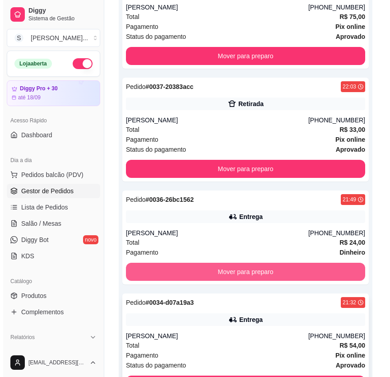
scroll to position [284, 0]
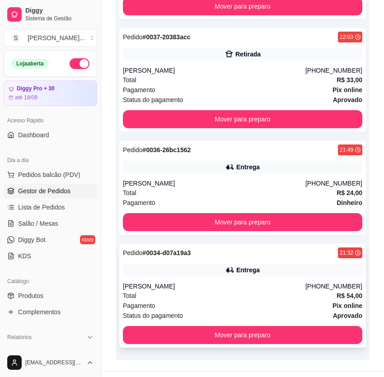
click at [261, 282] on div "[PERSON_NAME]" at bounding box center [214, 286] width 183 height 9
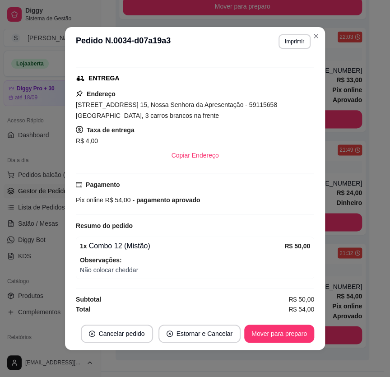
scroll to position [1, 0]
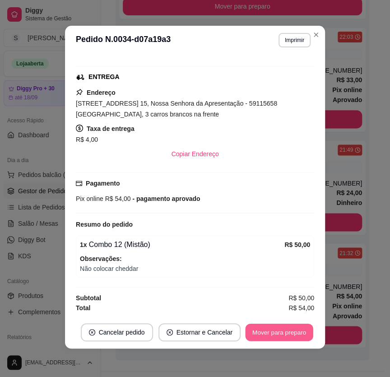
click at [280, 340] on button "Mover para preparo" at bounding box center [279, 333] width 68 height 18
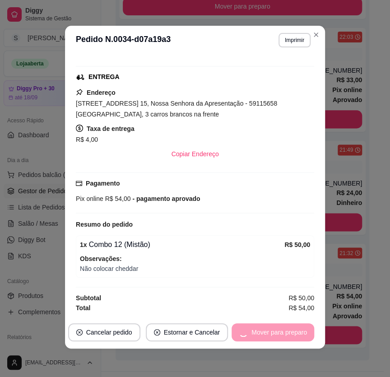
scroll to position [210, 0]
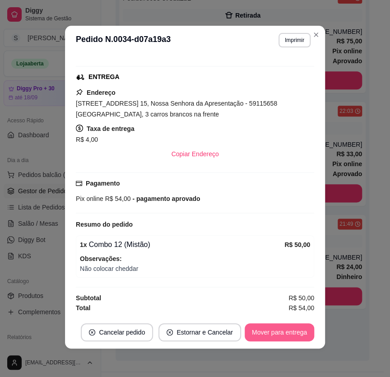
click at [289, 337] on button "Mover para entrega" at bounding box center [280, 332] width 70 height 18
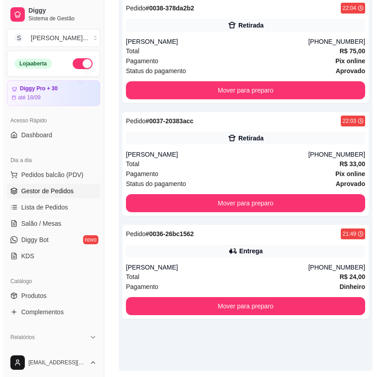
scroll to position [36, 0]
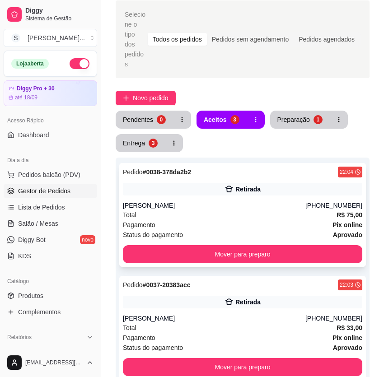
click at [285, 220] on div "Pagamento Pix online" at bounding box center [242, 225] width 239 height 10
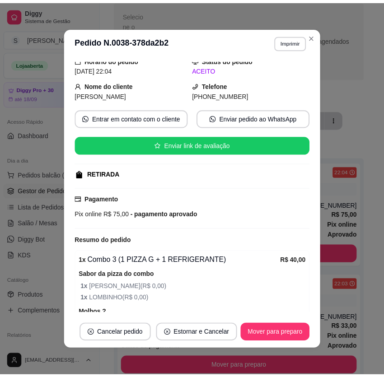
scroll to position [0, 0]
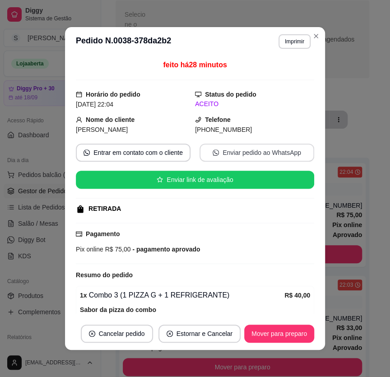
click at [234, 156] on button "Enviar pedido ao WhatsApp" at bounding box center [257, 153] width 115 height 18
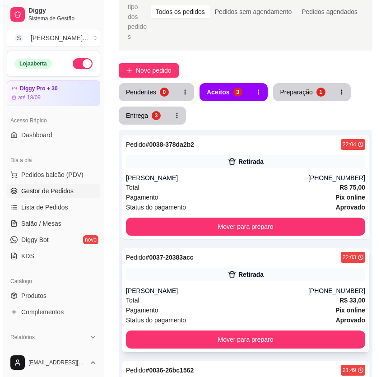
scroll to position [77, 0]
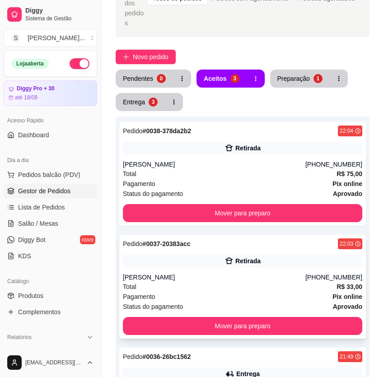
click at [216, 273] on div "[PERSON_NAME]" at bounding box center [214, 277] width 183 height 9
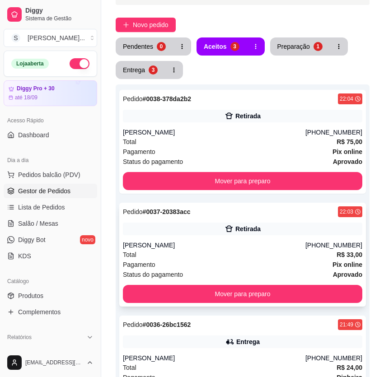
scroll to position [36, 0]
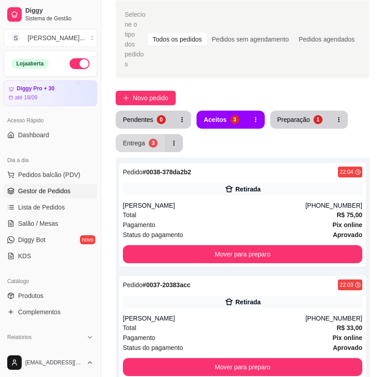
click at [160, 134] on button "Entrega 3" at bounding box center [140, 143] width 49 height 18
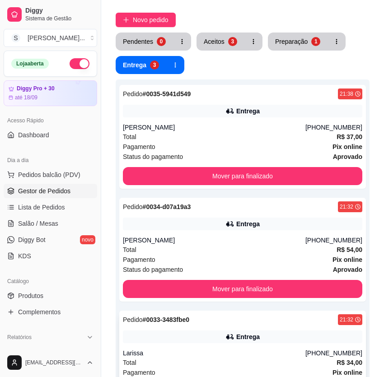
scroll to position [86, 0]
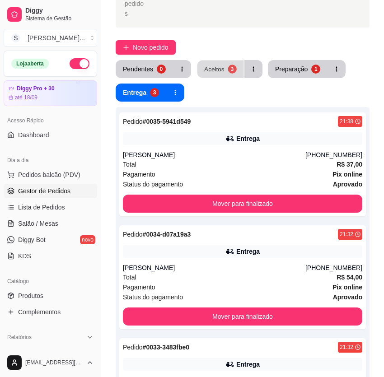
click at [230, 65] on div "3" at bounding box center [232, 69] width 9 height 9
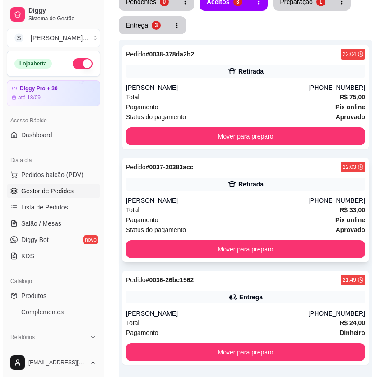
scroll to position [169, 0]
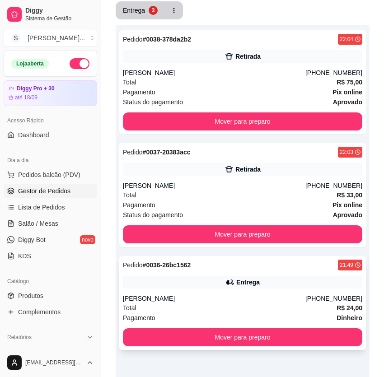
click at [235, 294] on div "[PERSON_NAME]" at bounding box center [214, 298] width 183 height 9
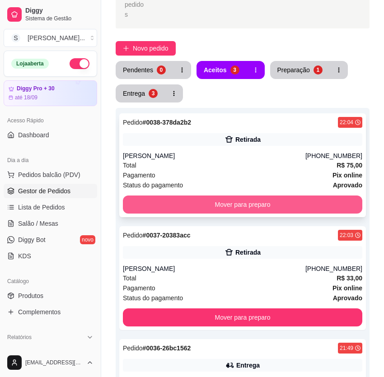
scroll to position [45, 0]
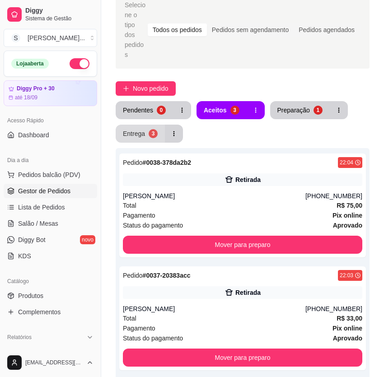
click at [149, 129] on div "3" at bounding box center [153, 133] width 9 height 9
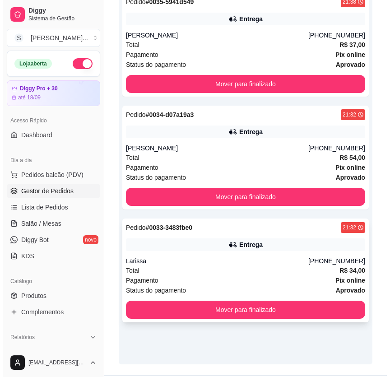
scroll to position [210, 0]
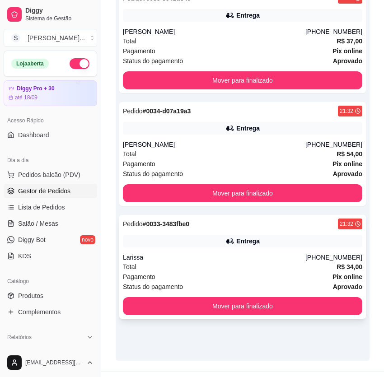
click at [183, 253] on div "Larissa" at bounding box center [214, 257] width 183 height 9
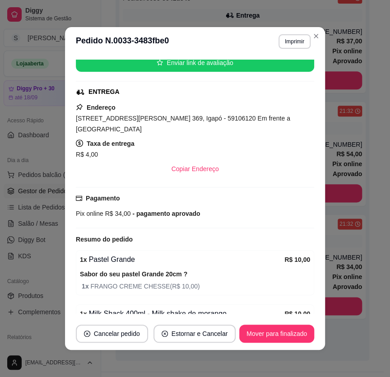
scroll to position [164, 0]
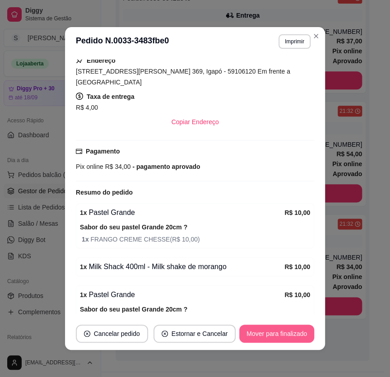
click at [268, 328] on button "Mover para finalizado" at bounding box center [276, 334] width 75 height 18
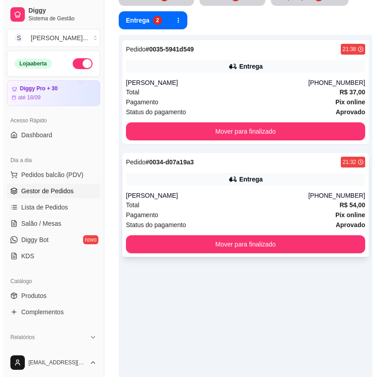
scroll to position [117, 0]
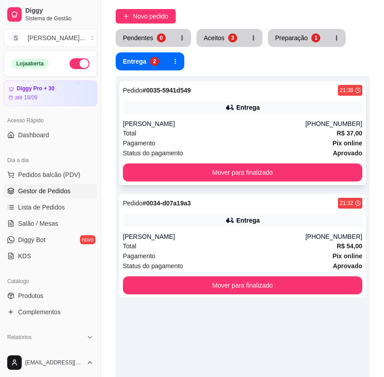
click at [260, 138] on div "Pagamento Pix online" at bounding box center [242, 143] width 239 height 10
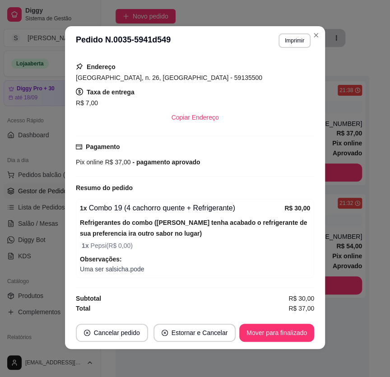
scroll to position [1, 0]
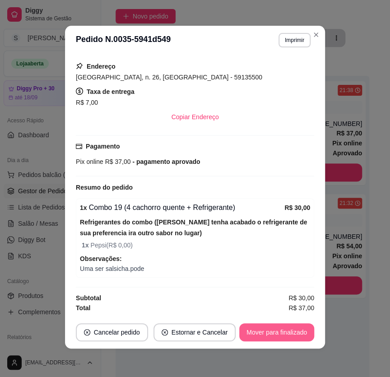
click at [268, 330] on button "Mover para finalizado" at bounding box center [276, 332] width 75 height 18
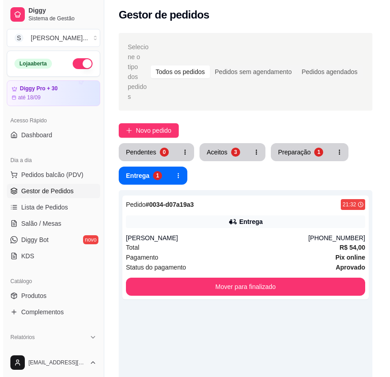
scroll to position [0, 0]
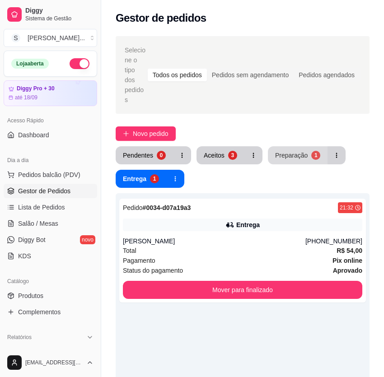
click at [298, 151] on div "Preparação" at bounding box center [291, 155] width 33 height 9
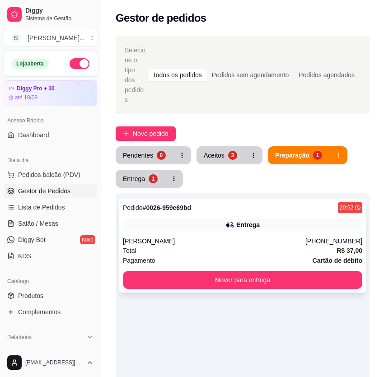
click at [258, 237] on div "[PERSON_NAME]" at bounding box center [214, 241] width 183 height 9
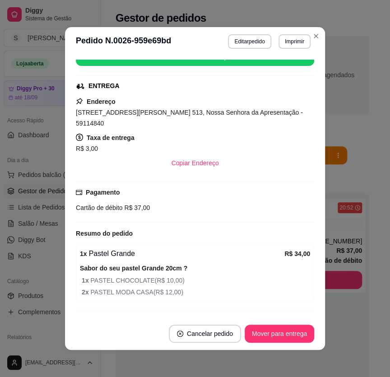
scroll to position [134, 0]
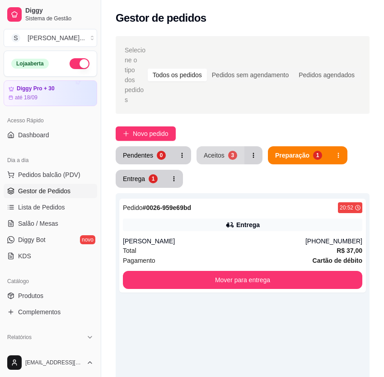
click at [221, 151] on div "Aceitos" at bounding box center [214, 155] width 21 height 9
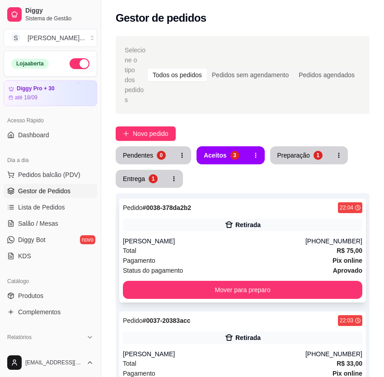
click at [236, 256] on div "Pagamento Pix online" at bounding box center [242, 261] width 239 height 10
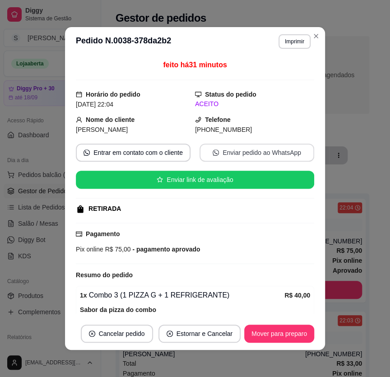
click at [211, 149] on button "Enviar pedido ao WhatsApp" at bounding box center [257, 153] width 115 height 18
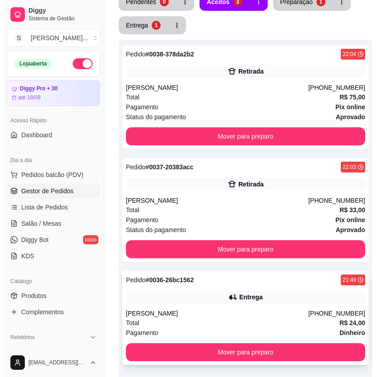
scroll to position [164, 0]
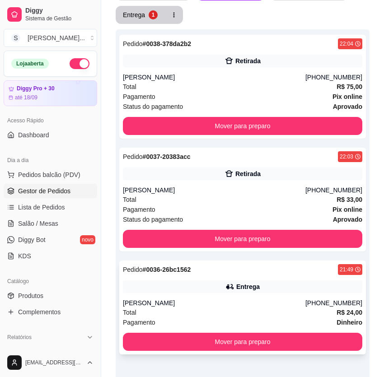
click at [298, 277] on div "Pedido # 0036-26bc1562 21:49 Entrega [PERSON_NAME] [PHONE_NUMBER] Total R$ 24,0…" at bounding box center [242, 308] width 247 height 94
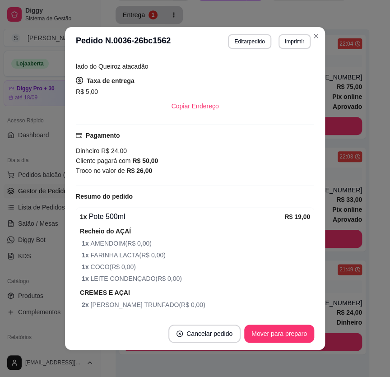
scroll to position [215, 0]
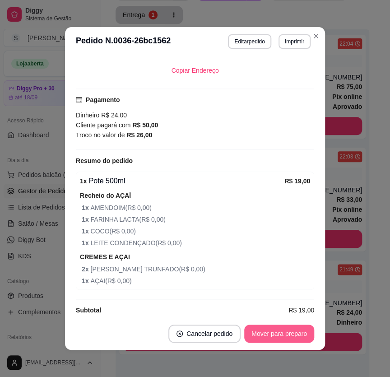
click at [276, 332] on button "Mover para preparo" at bounding box center [279, 334] width 70 height 18
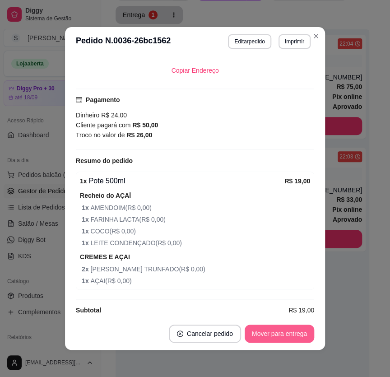
click at [283, 333] on button "Mover para entrega" at bounding box center [280, 334] width 70 height 18
click at [283, 333] on button "Mover para finalizado" at bounding box center [276, 334] width 75 height 18
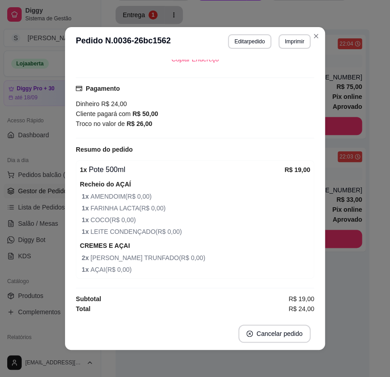
scroll to position [194, 0]
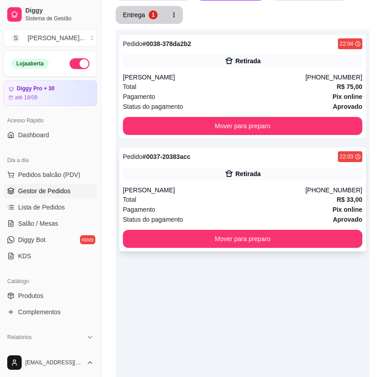
click at [203, 161] on div "Pedido # 0037-20383acc 22:03 Retirada [PERSON_NAME] [PHONE_NUMBER] Total R$ 33,…" at bounding box center [242, 200] width 247 height 104
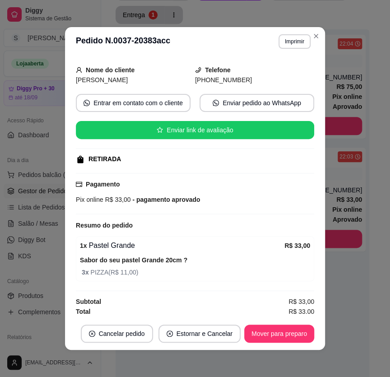
scroll to position [52, 0]
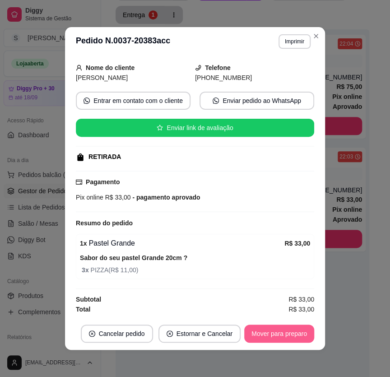
click at [286, 331] on button "Mover para preparo" at bounding box center [279, 334] width 70 height 18
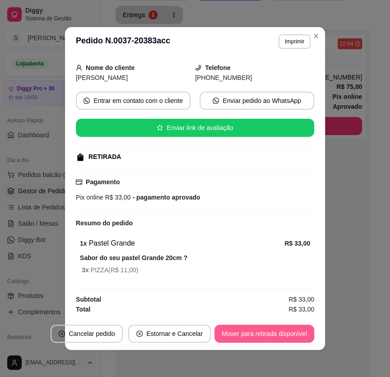
click at [287, 335] on button "Mover para retirada disponível" at bounding box center [265, 334] width 100 height 18
click at [288, 336] on button "Mover para finalizado" at bounding box center [276, 334] width 75 height 18
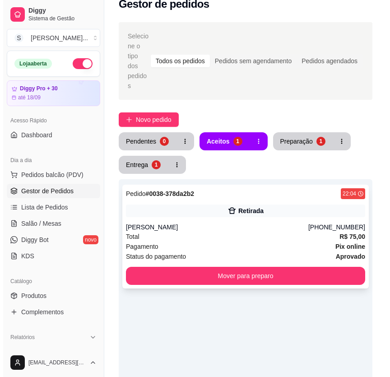
scroll to position [0, 0]
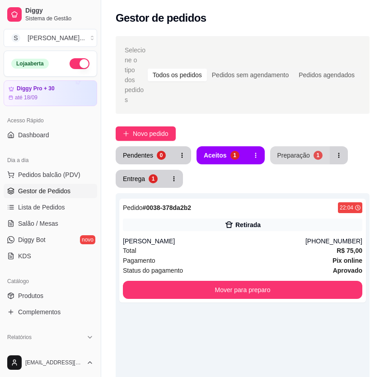
click at [292, 151] on div "Preparação" at bounding box center [293, 155] width 33 height 9
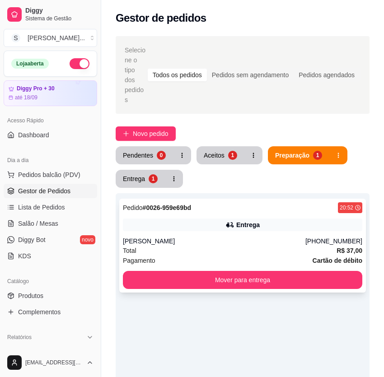
click at [286, 246] on div "Total R$ 37,00" at bounding box center [242, 251] width 239 height 10
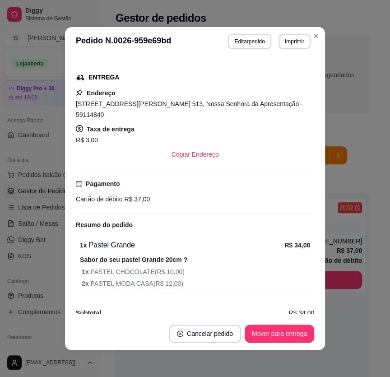
scroll to position [134, 0]
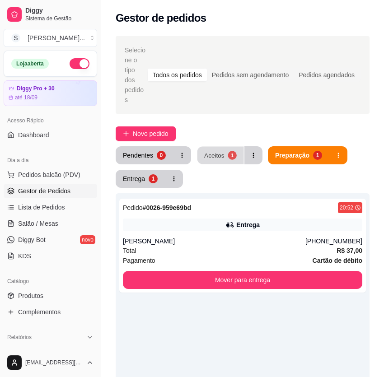
click at [213, 151] on div "Aceitos" at bounding box center [214, 155] width 20 height 9
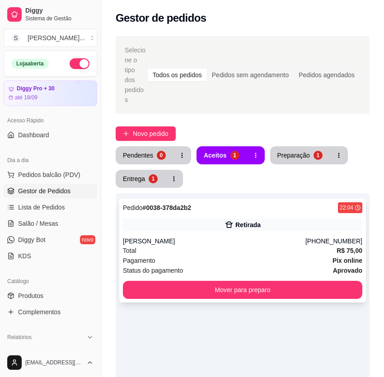
click at [306, 256] on div "Pagamento Pix online" at bounding box center [242, 261] width 239 height 10
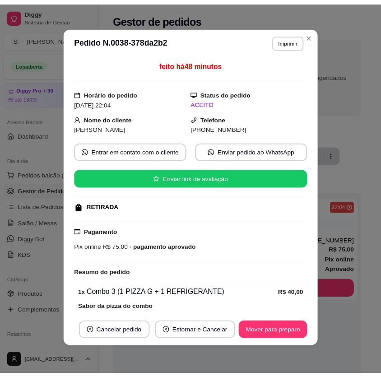
scroll to position [0, 0]
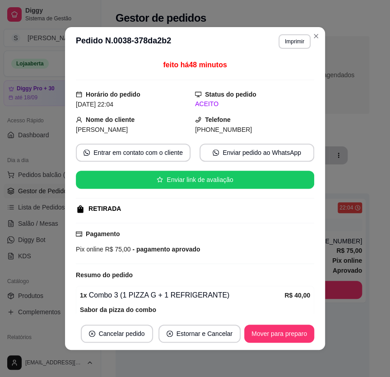
click at [366, 146] on div "Pendentes 0 Aceitos 1 Preparação 1 Entrega 1" at bounding box center [243, 167] width 254 height 42
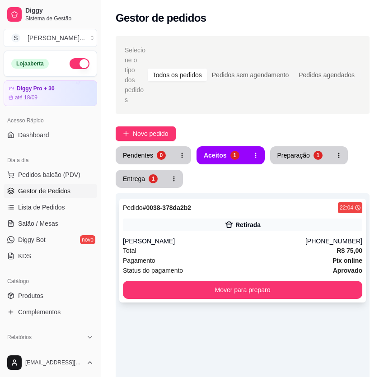
click at [273, 281] on button "Mover para preparo" at bounding box center [242, 290] width 239 height 18
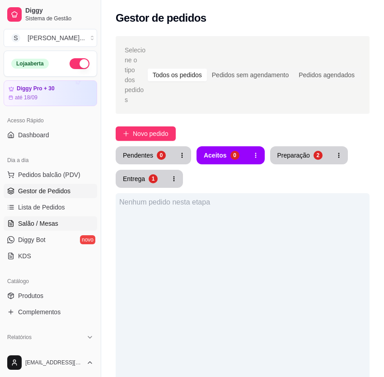
click at [47, 225] on span "Salão / Mesas" at bounding box center [38, 223] width 40 height 9
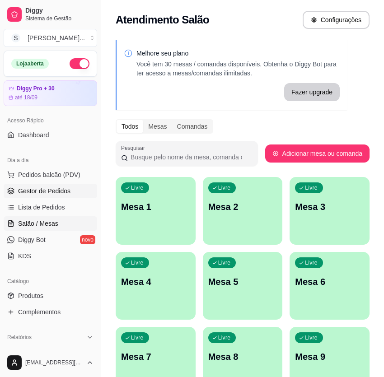
click at [42, 193] on span "Gestor de Pedidos" at bounding box center [44, 191] width 52 height 9
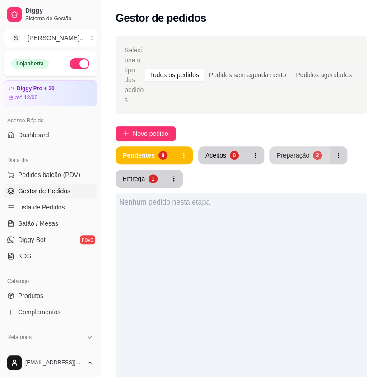
click at [285, 154] on div "Preparação" at bounding box center [293, 155] width 33 height 9
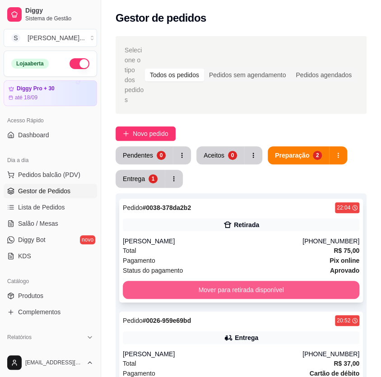
click at [279, 293] on button "Mover para retirada disponível" at bounding box center [241, 290] width 237 height 18
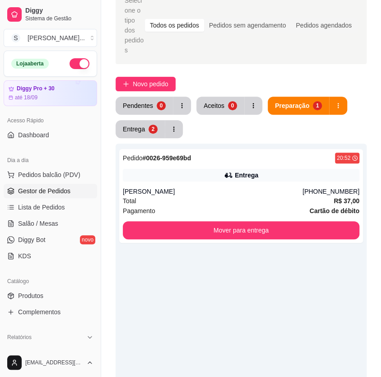
scroll to position [123, 0]
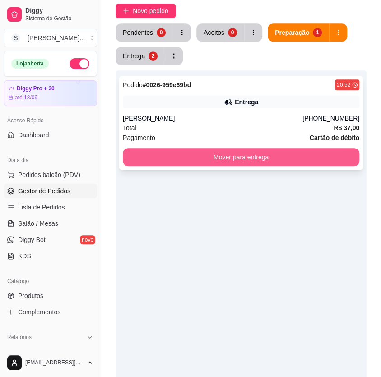
click at [235, 153] on button "Mover para entrega" at bounding box center [241, 157] width 237 height 18
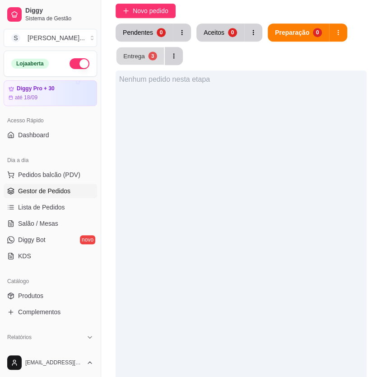
click at [154, 59] on button "Entrega 3" at bounding box center [141, 56] width 48 height 18
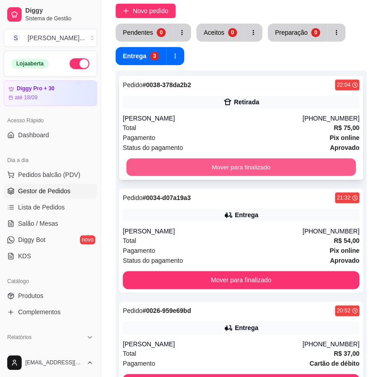
click at [191, 164] on button "Mover para finalizado" at bounding box center [240, 168] width 229 height 18
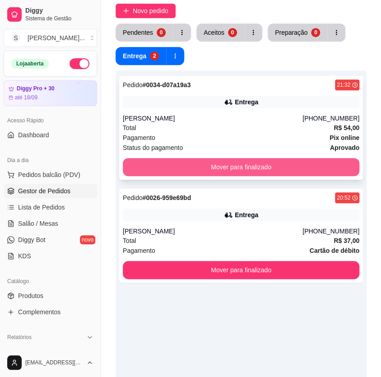
click at [228, 166] on button "Mover para finalizado" at bounding box center [241, 167] width 237 height 18
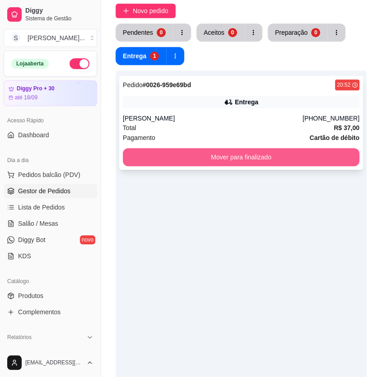
click at [276, 159] on button "Mover para finalizado" at bounding box center [241, 157] width 237 height 18
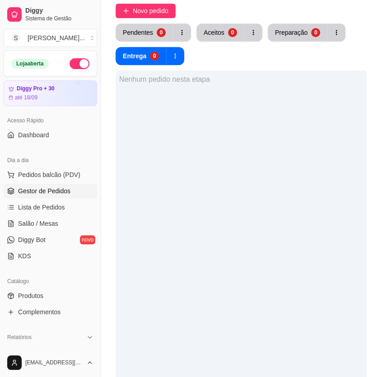
click at [347, 251] on div "Nenhum pedido nesta etapa" at bounding box center [241, 258] width 251 height 377
click at [357, 252] on div "Nenhum pedido nesta etapa" at bounding box center [241, 258] width 251 height 377
click at [358, 252] on div "Nenhum pedido nesta etapa" at bounding box center [241, 258] width 251 height 377
